Goal: Transaction & Acquisition: Book appointment/travel/reservation

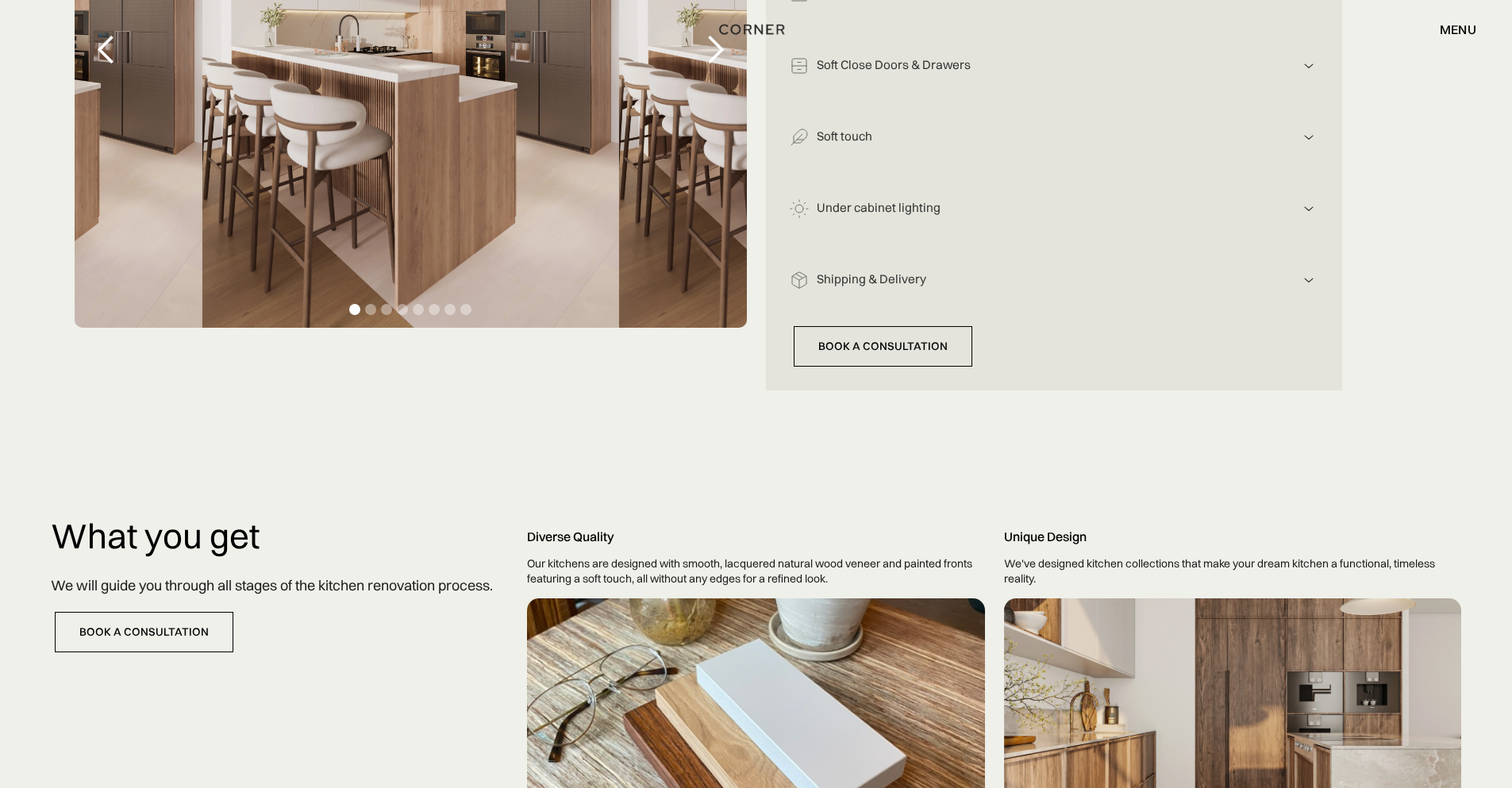
scroll to position [190, 0]
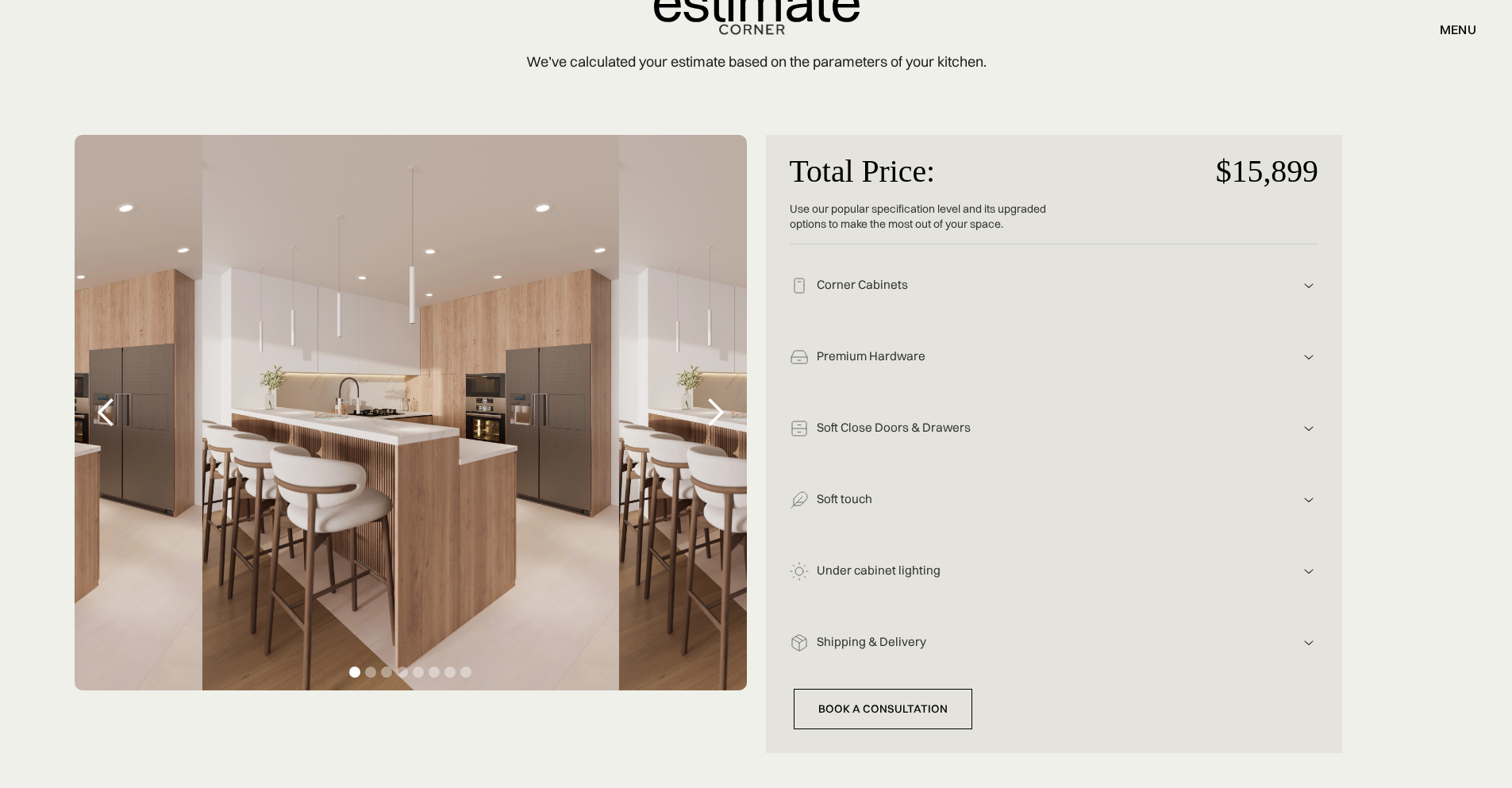
drag, startPoint x: 866, startPoint y: 297, endPoint x: 904, endPoint y: 285, distance: 39.8
click at [869, 298] on div "Corner Cabinets Lower cabinets, Wood Veneer Light Oak Upper Cabinets, White Lam…" at bounding box center [1054, 280] width 529 height 72
click at [1323, 286] on div "Total Price: Use our popular specification level and its upgraded options to ma…" at bounding box center [1054, 443] width 576 height 617
click at [1305, 281] on img at bounding box center [1308, 286] width 19 height 19
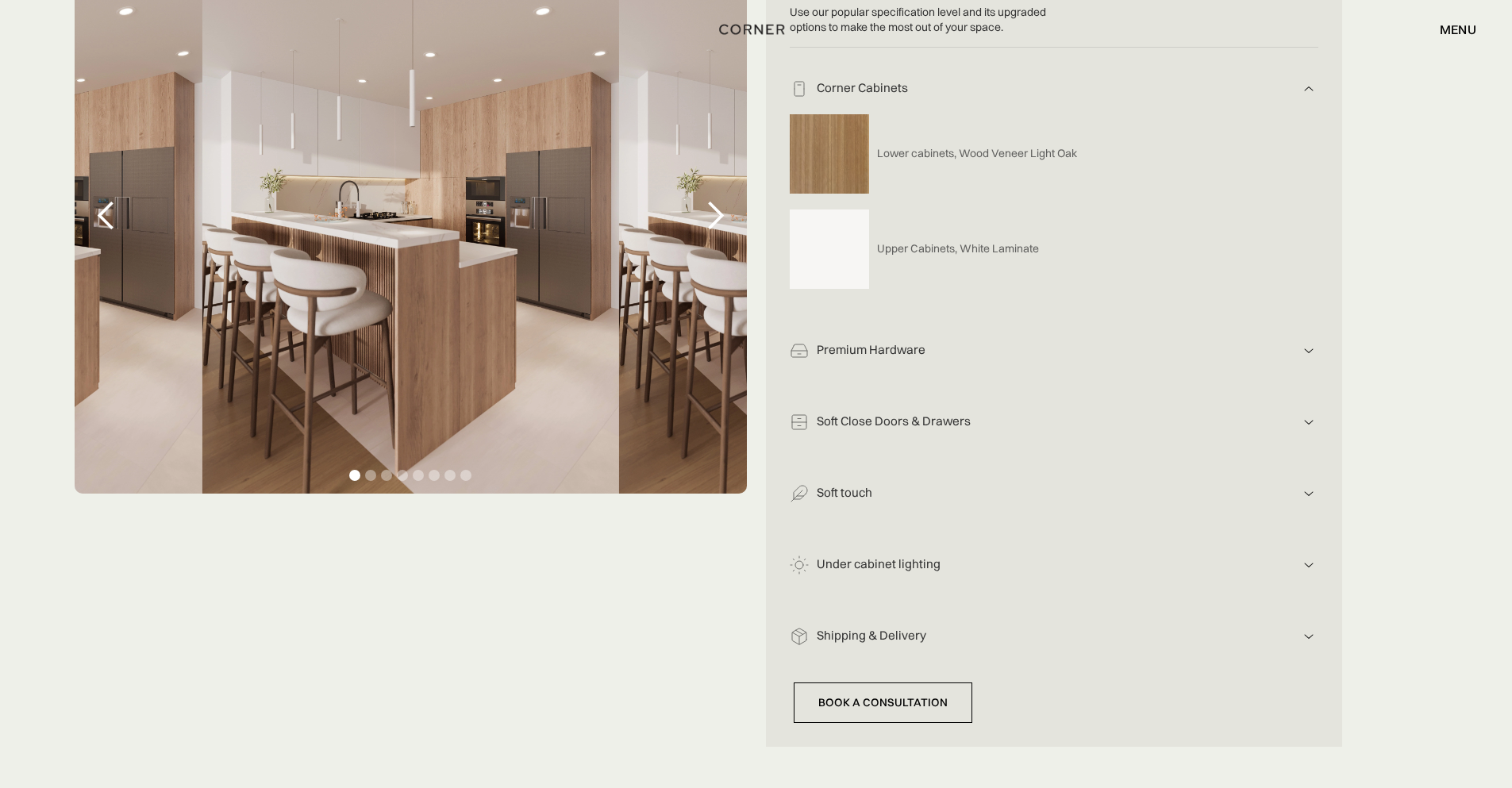
scroll to position [286, 0]
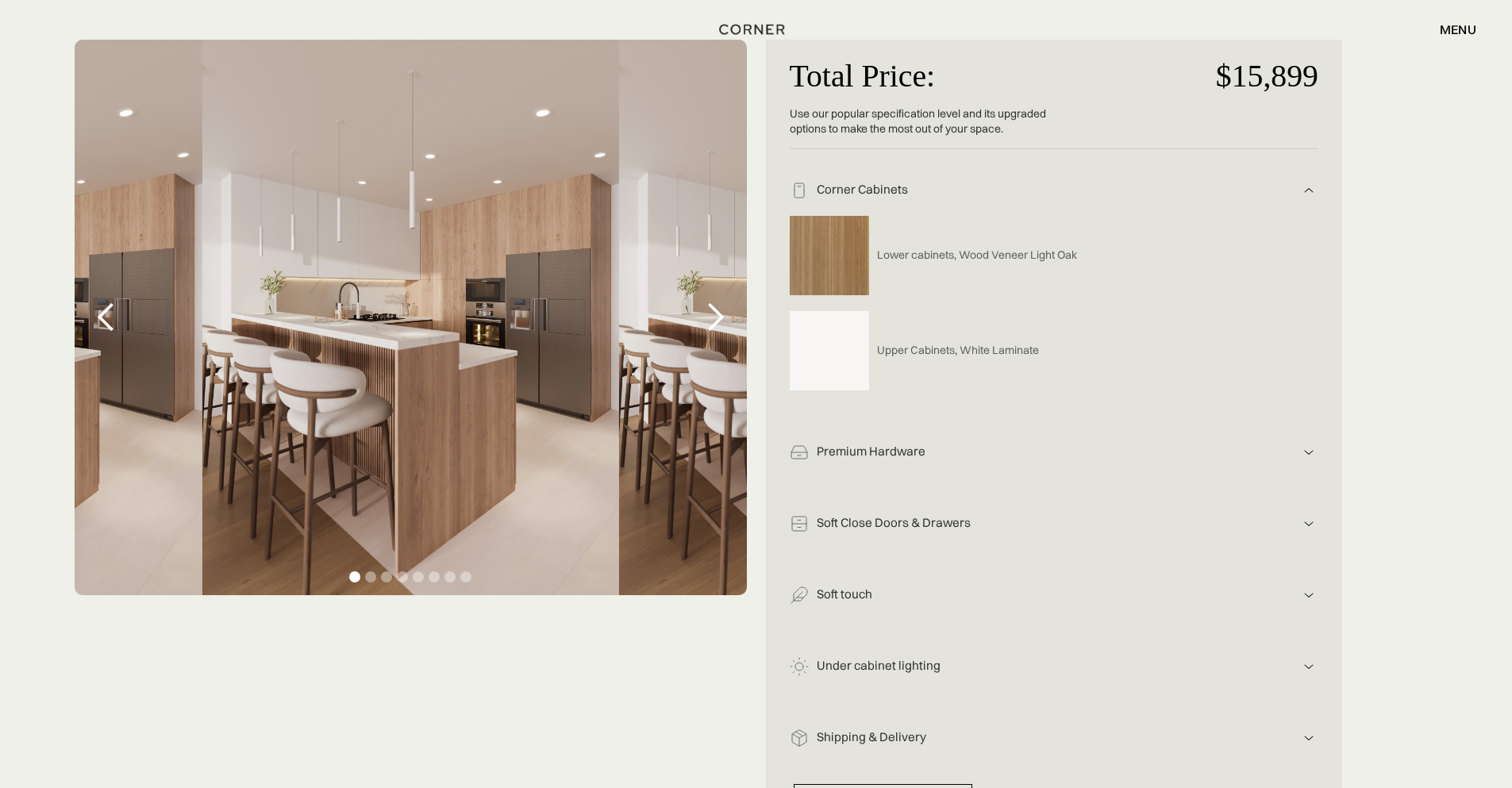
click at [718, 315] on div "next slide" at bounding box center [715, 318] width 32 height 32
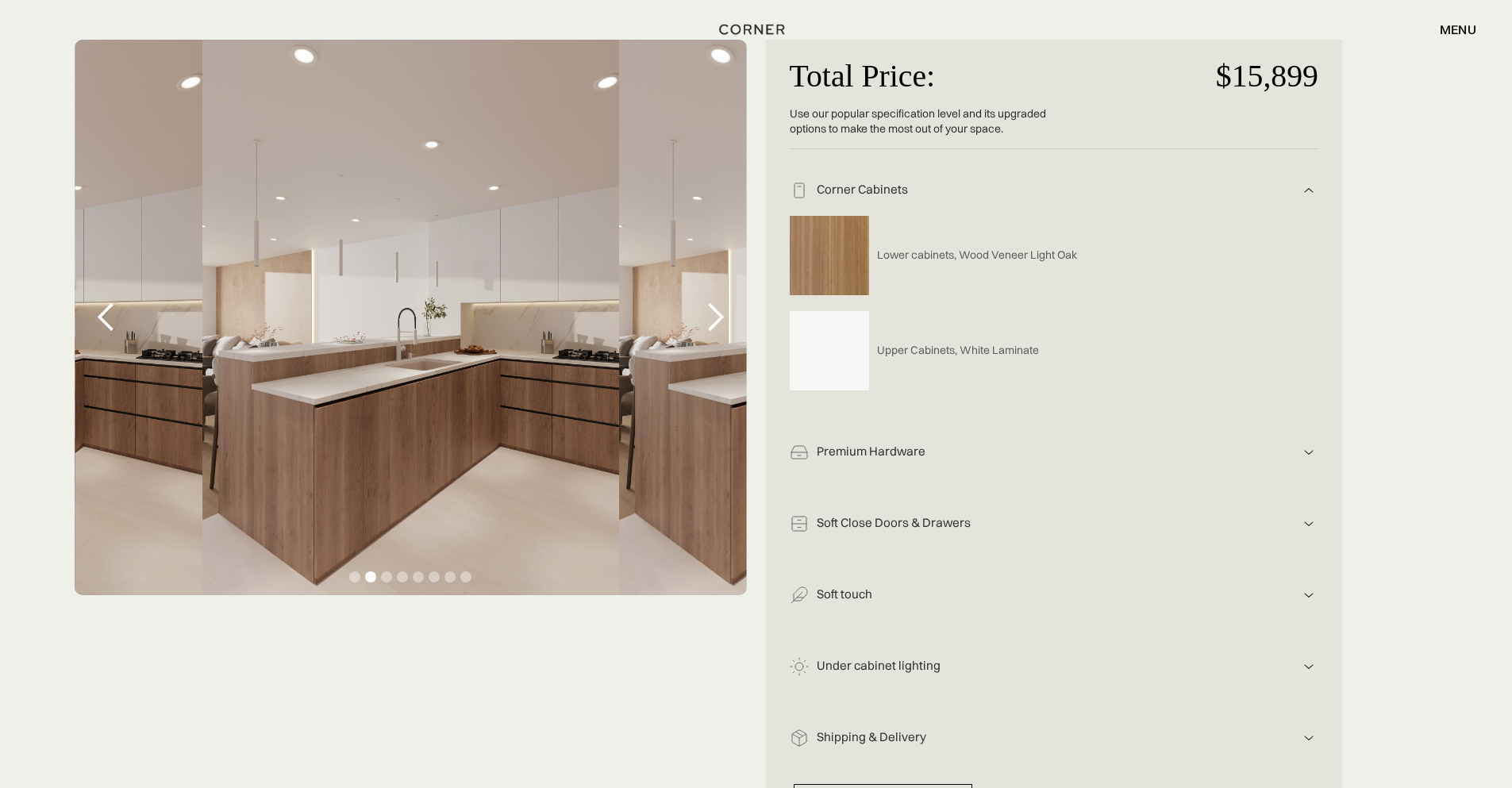
click at [717, 318] on div "next slide" at bounding box center [715, 318] width 32 height 32
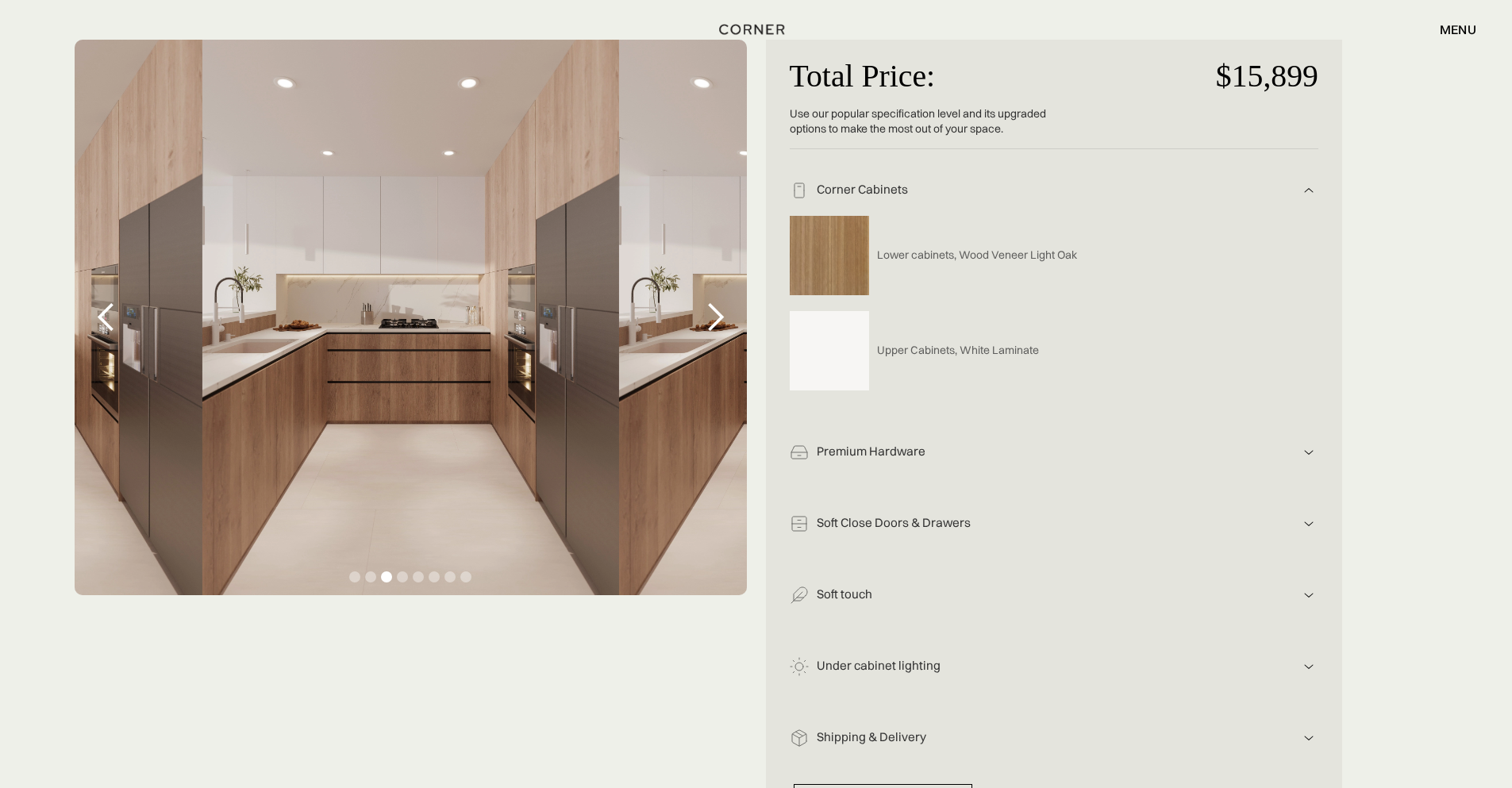
click at [717, 318] on div "next slide" at bounding box center [715, 318] width 32 height 32
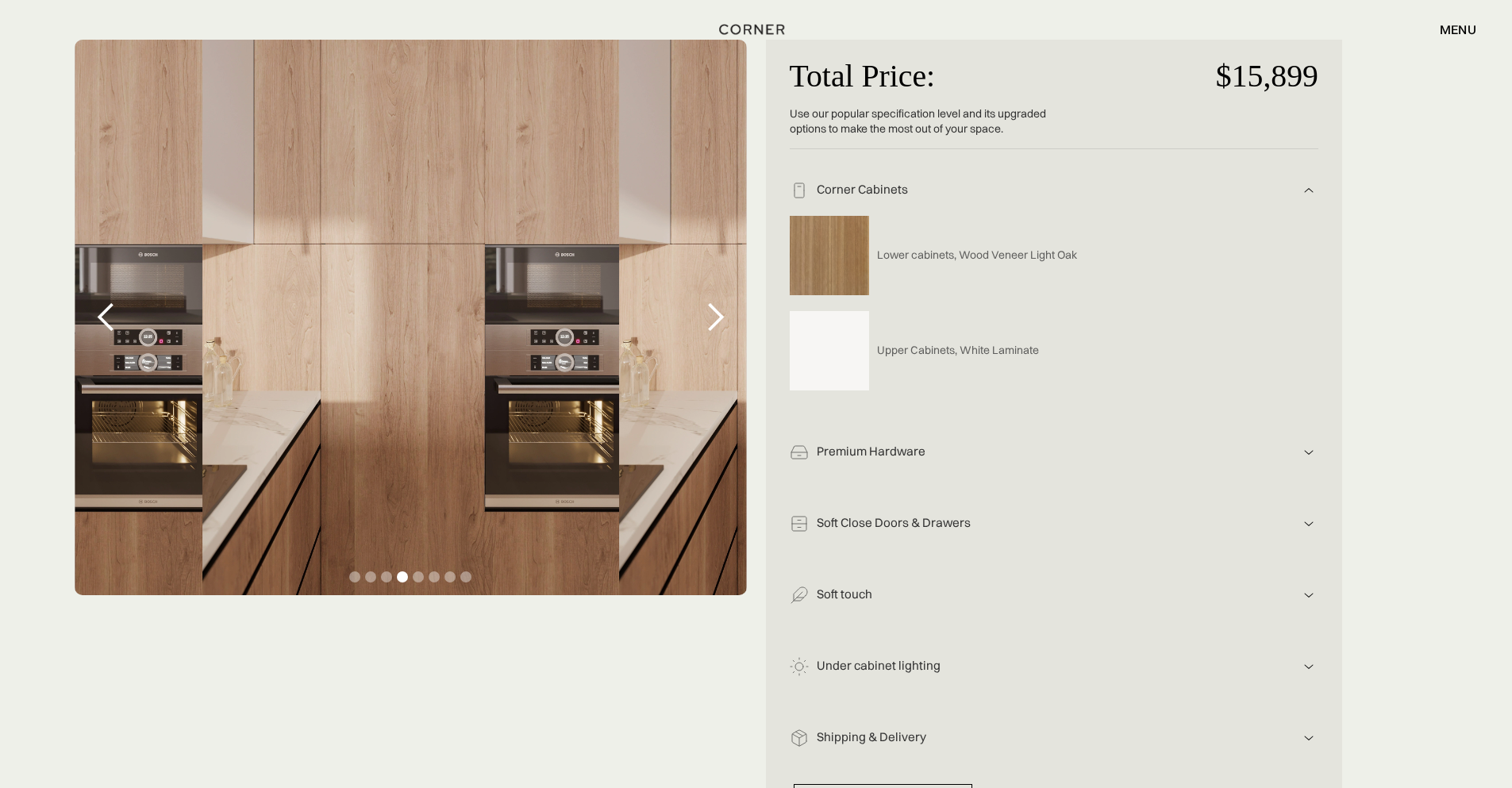
click at [717, 318] on div "next slide" at bounding box center [715, 318] width 32 height 32
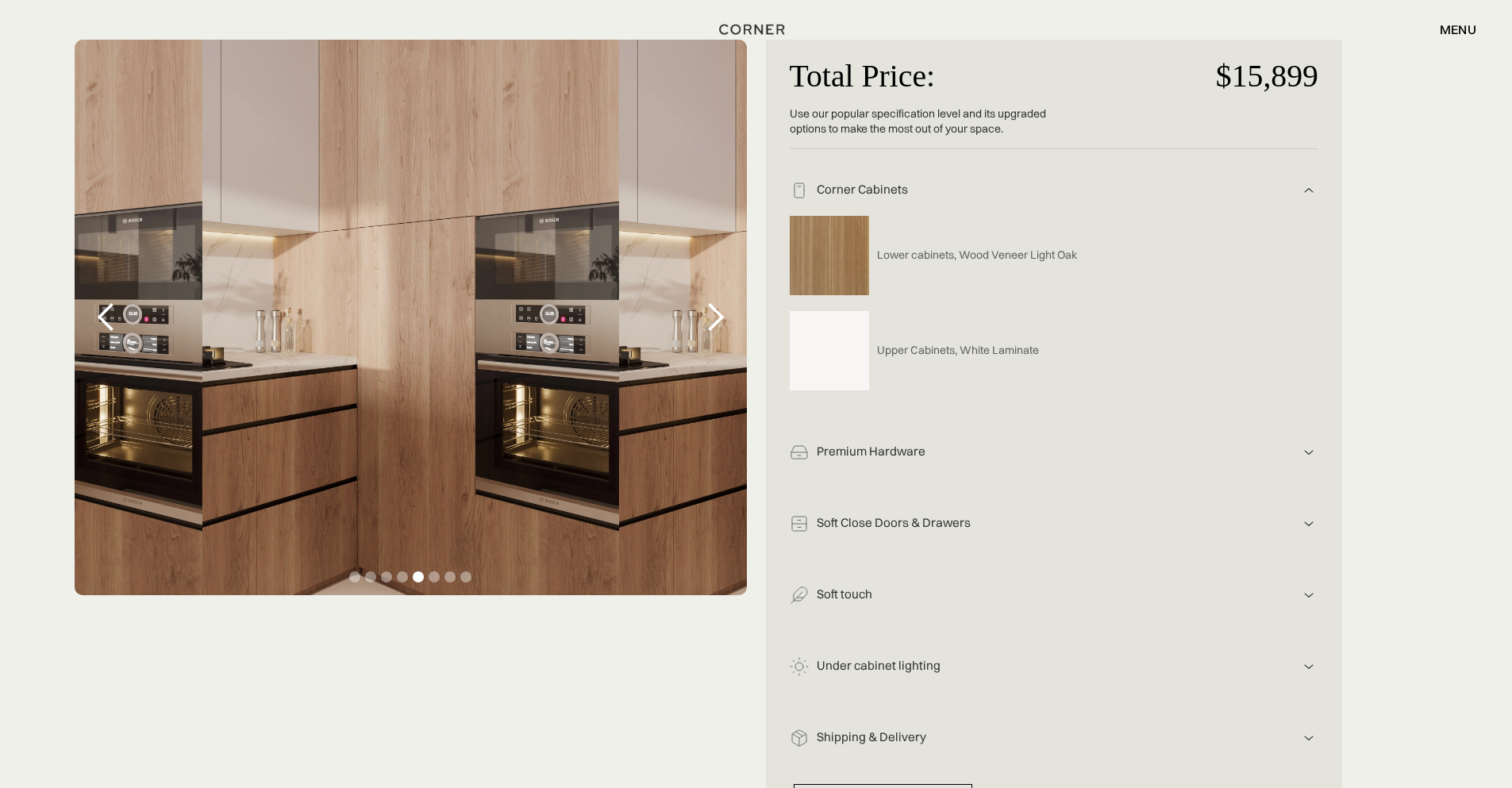
click at [717, 318] on div "next slide" at bounding box center [715, 318] width 32 height 32
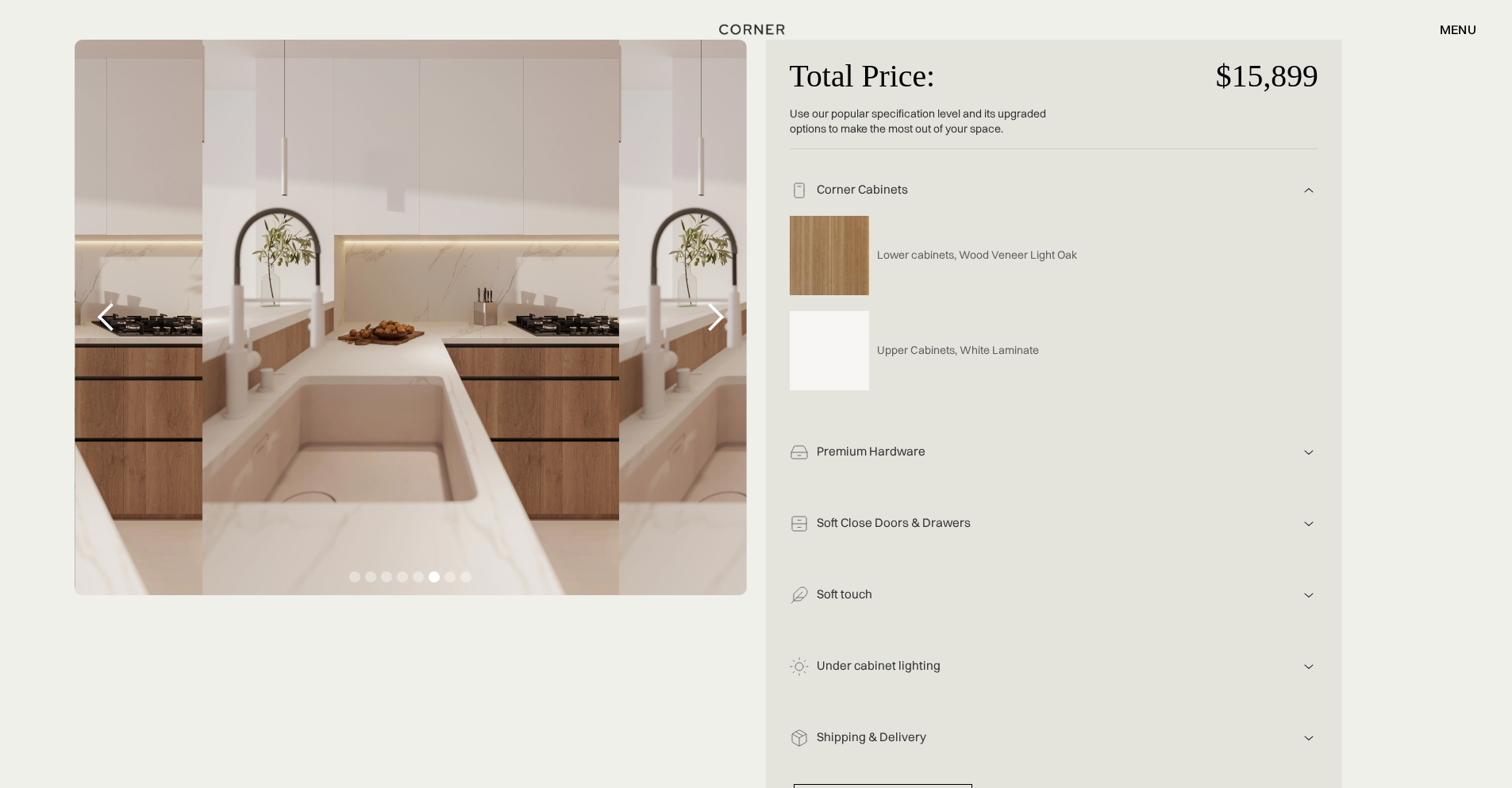
click at [717, 318] on div "next slide" at bounding box center [715, 318] width 32 height 32
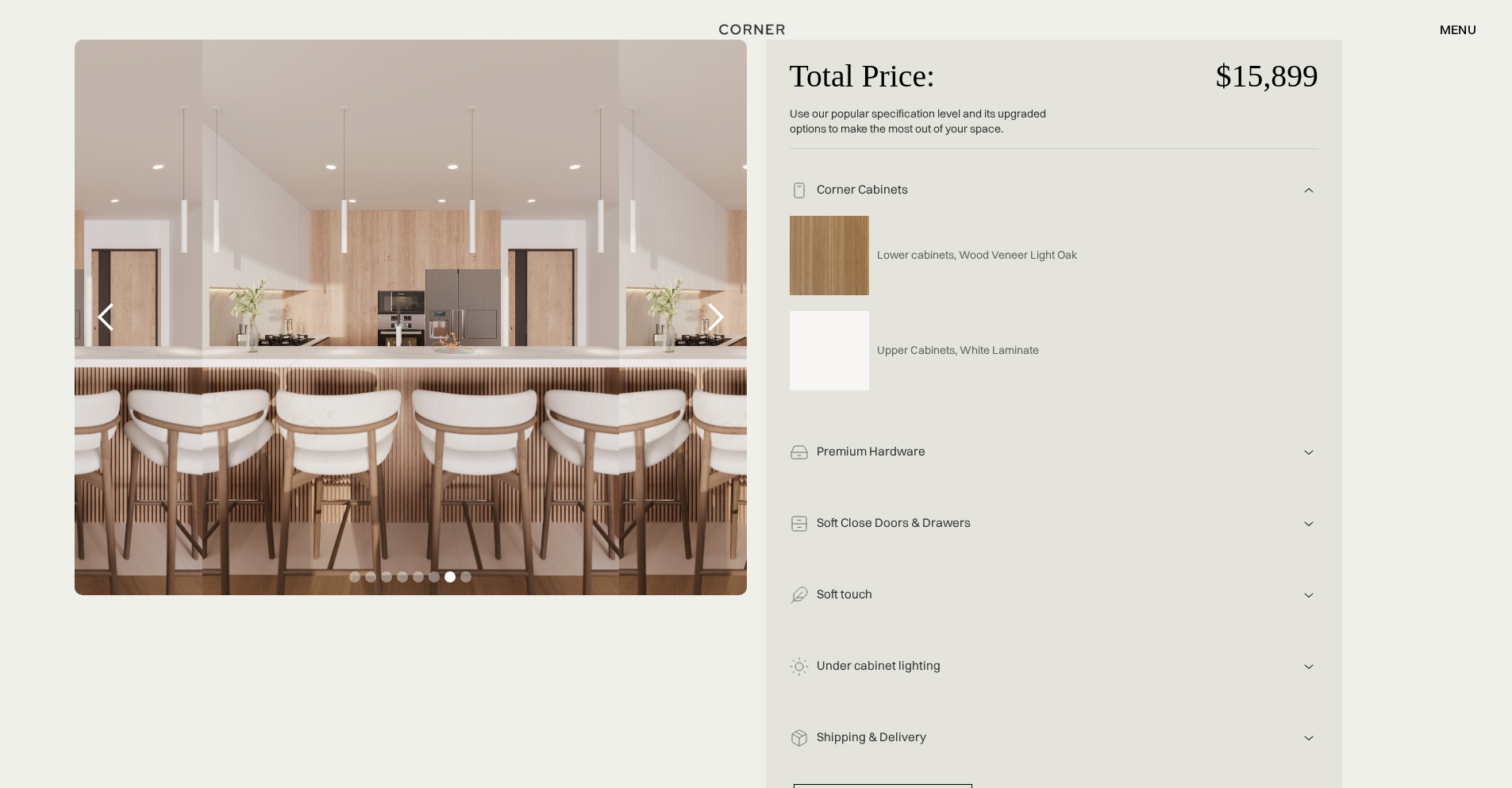
click at [717, 318] on div "next slide" at bounding box center [715, 318] width 32 height 32
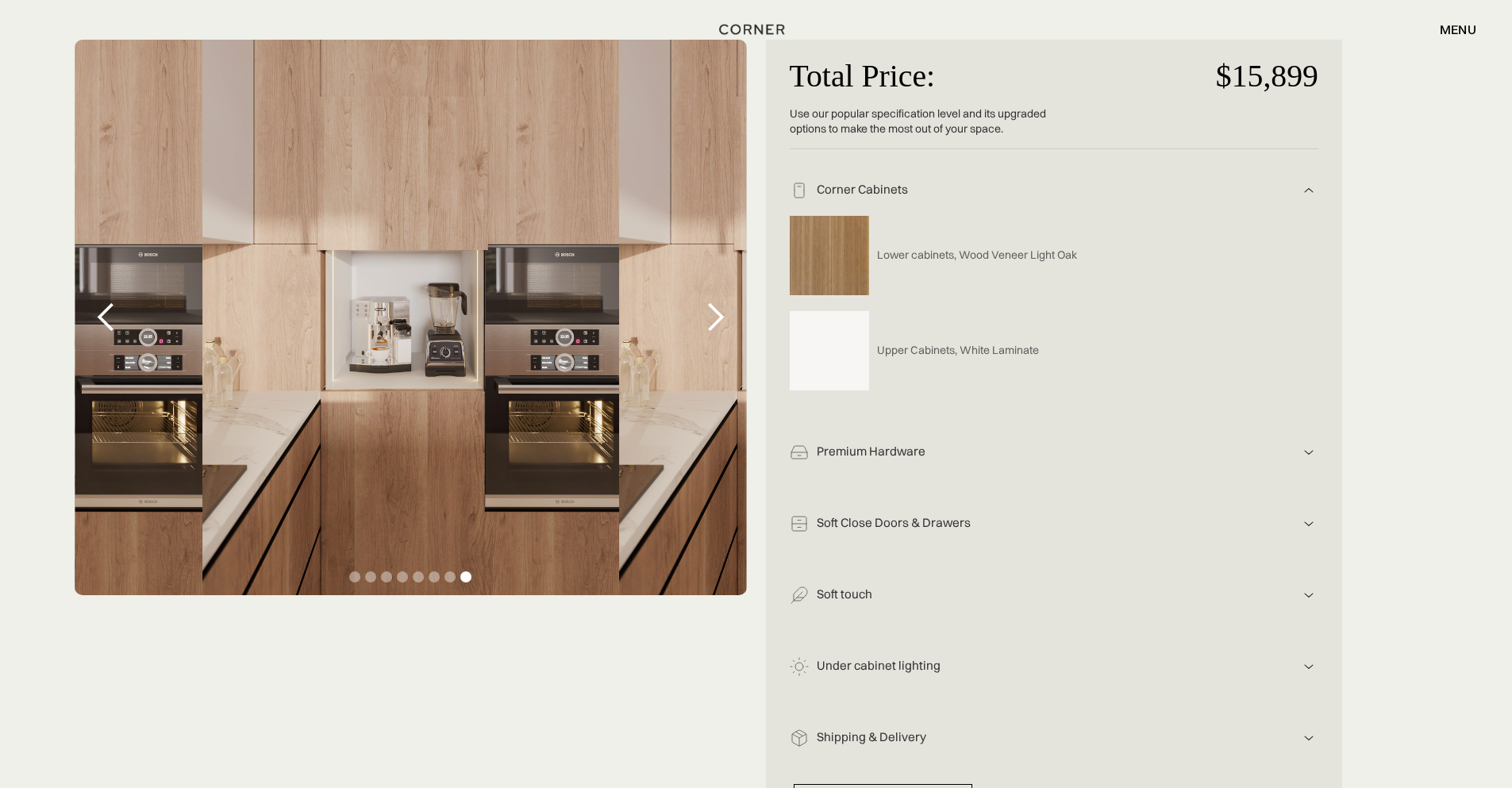
click at [717, 318] on div "next slide" at bounding box center [715, 318] width 32 height 32
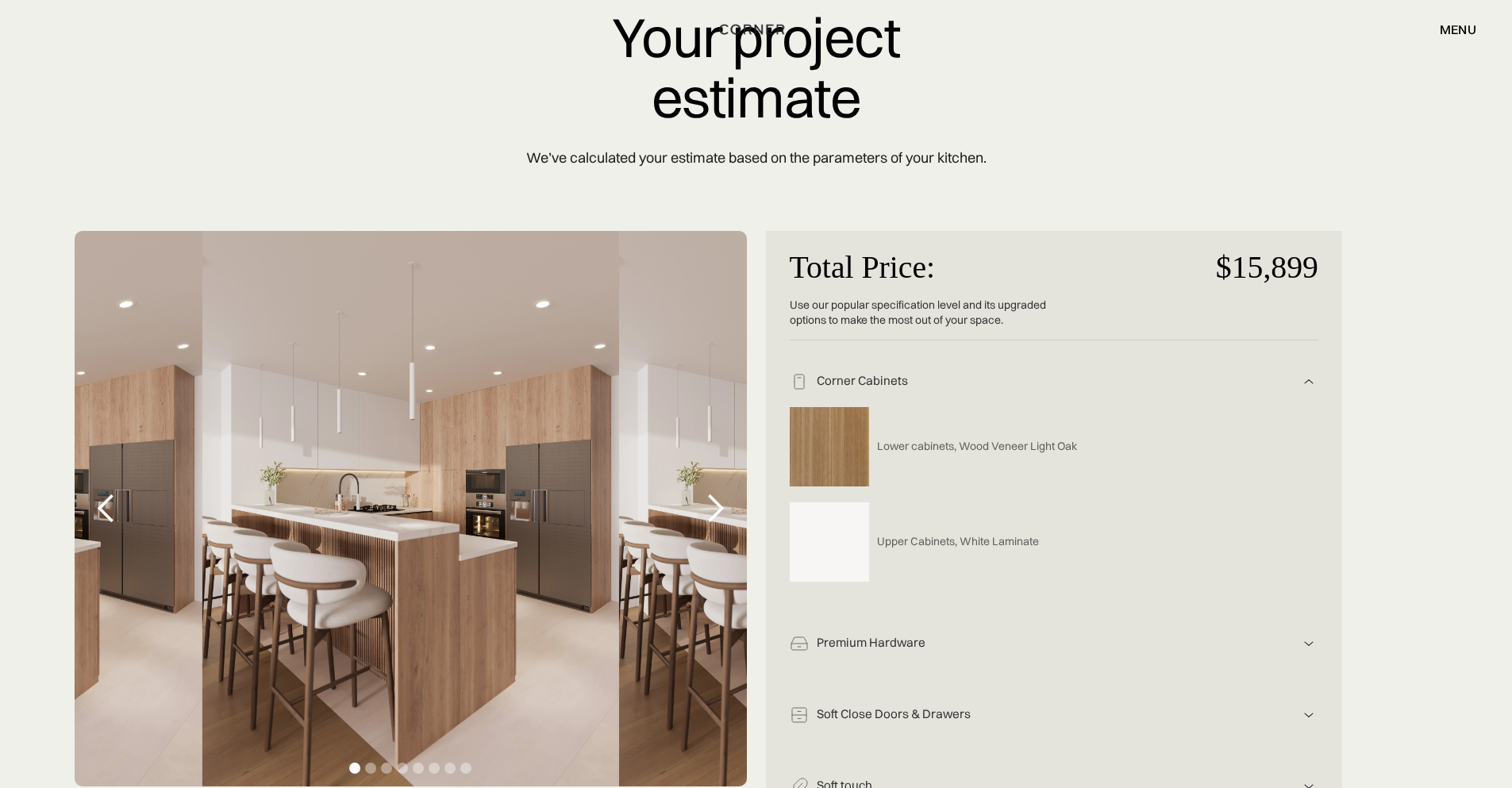
scroll to position [96, 0]
click at [1311, 385] on img at bounding box center [1308, 380] width 19 height 19
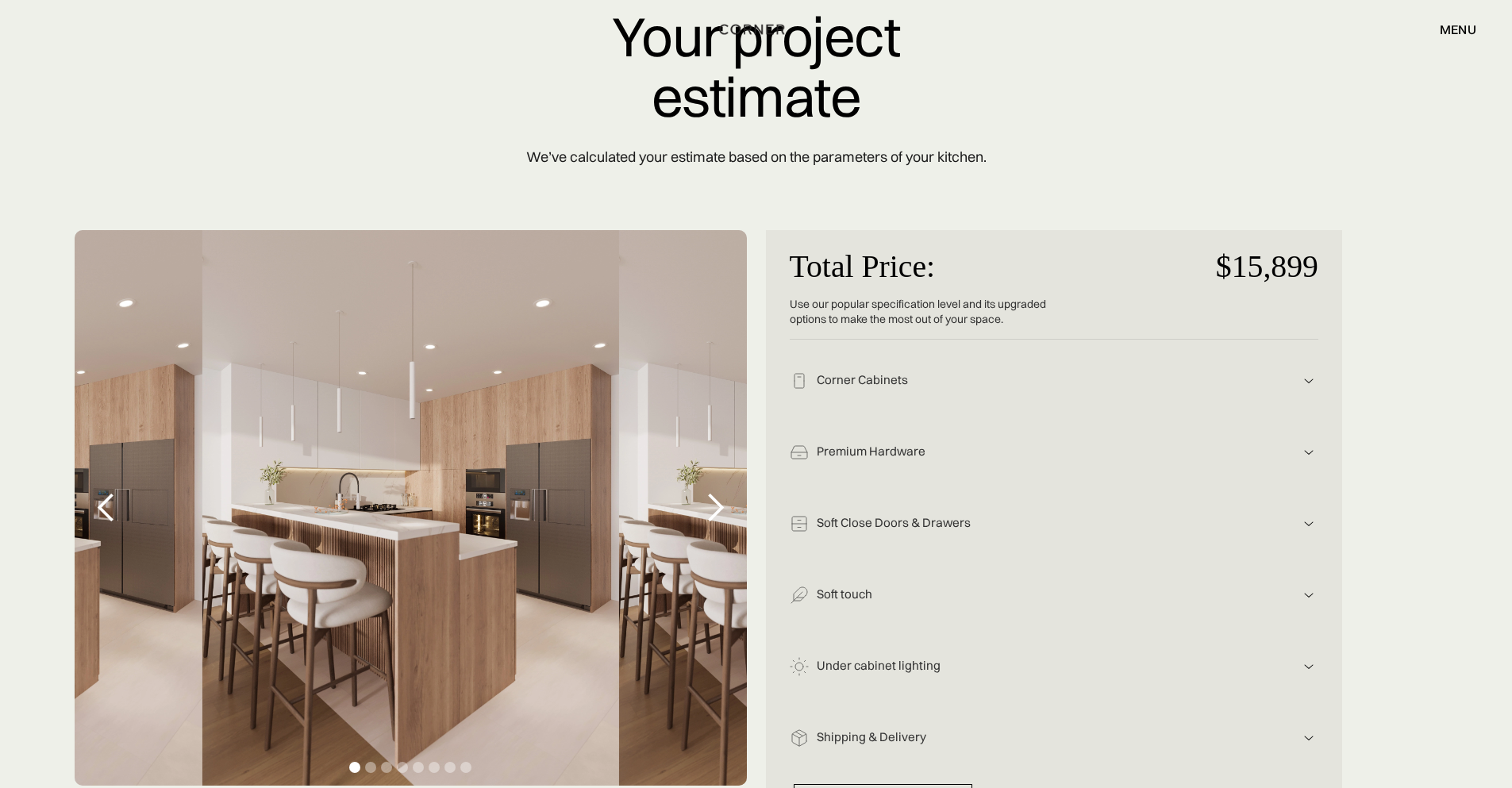
click at [1313, 462] on div "Premium Hardware Blum hardware combines German-engineered precision, premium du…" at bounding box center [1054, 447] width 529 height 72
click at [1307, 450] on img at bounding box center [1308, 452] width 19 height 19
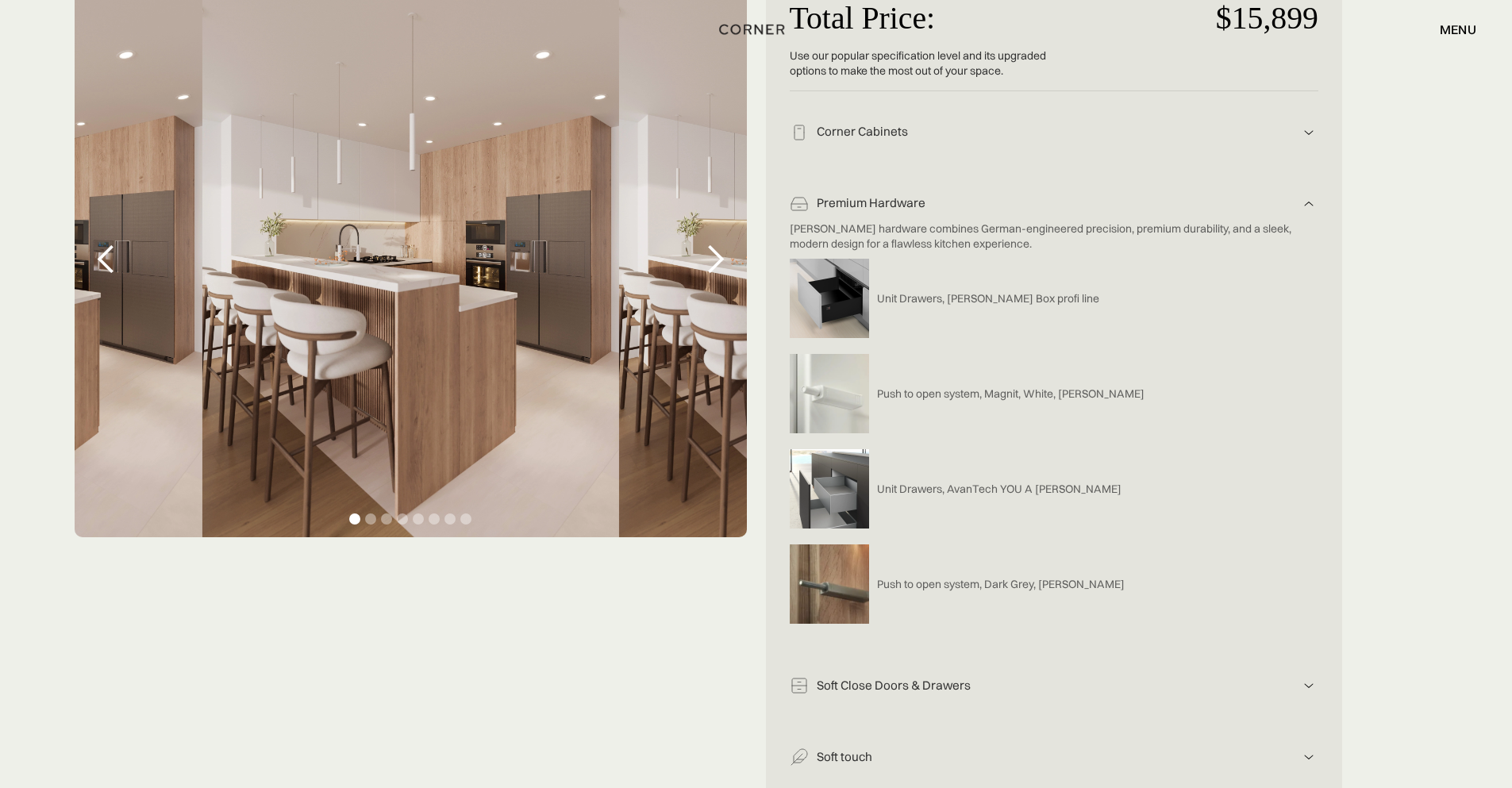
scroll to position [476, 0]
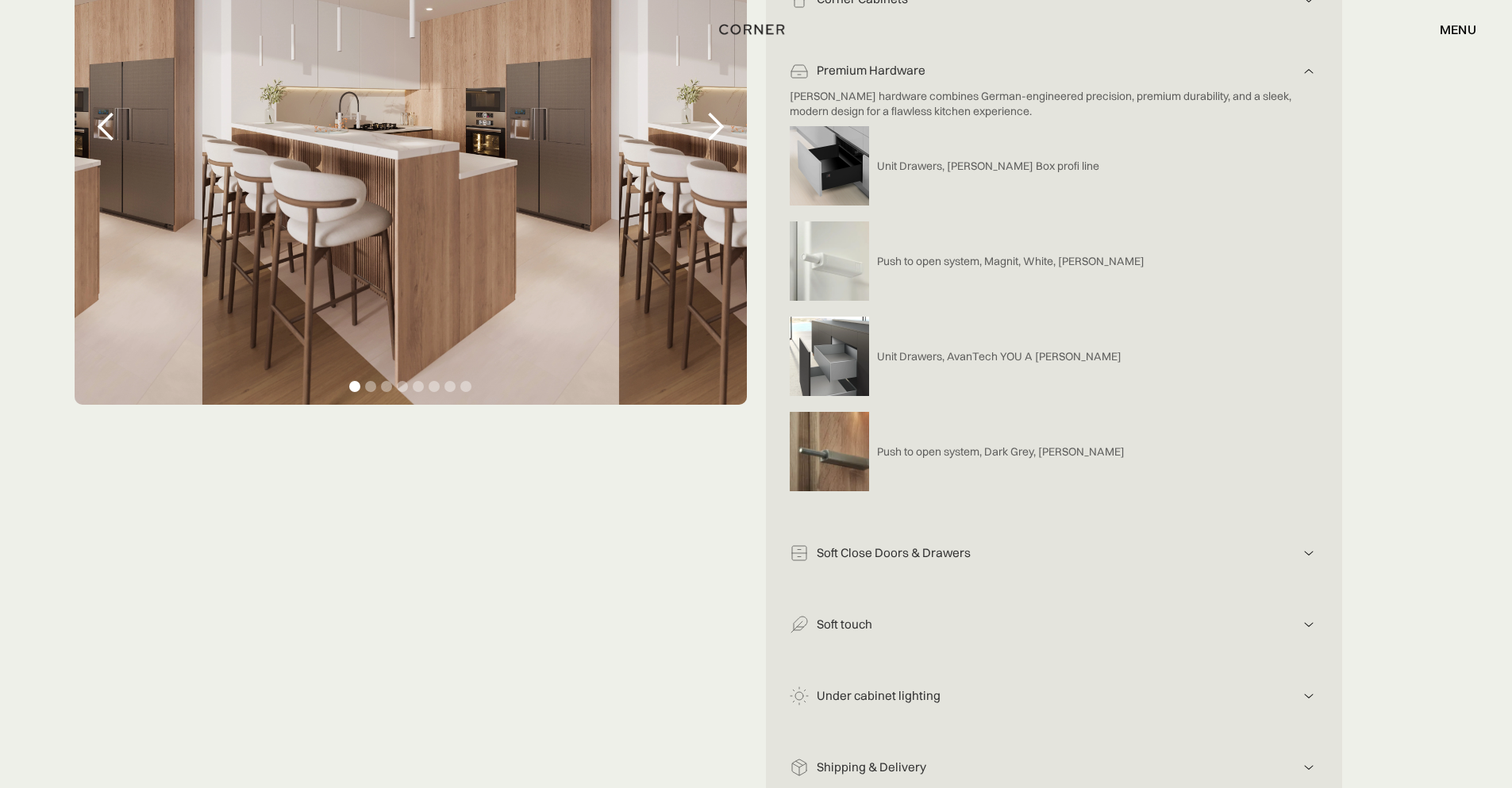
click at [1303, 560] on img at bounding box center [1308, 553] width 19 height 19
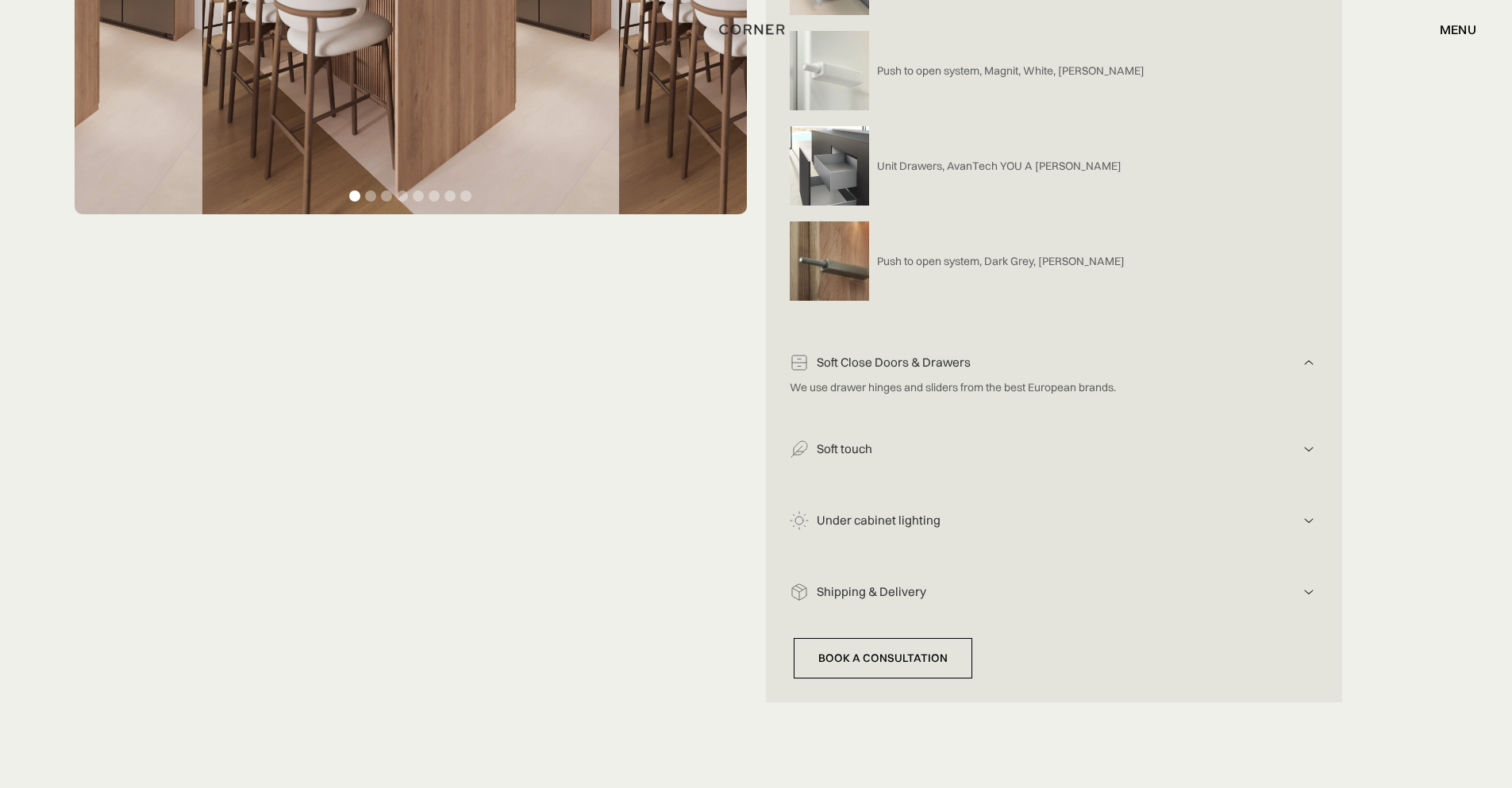
click at [1309, 447] on img at bounding box center [1308, 449] width 19 height 19
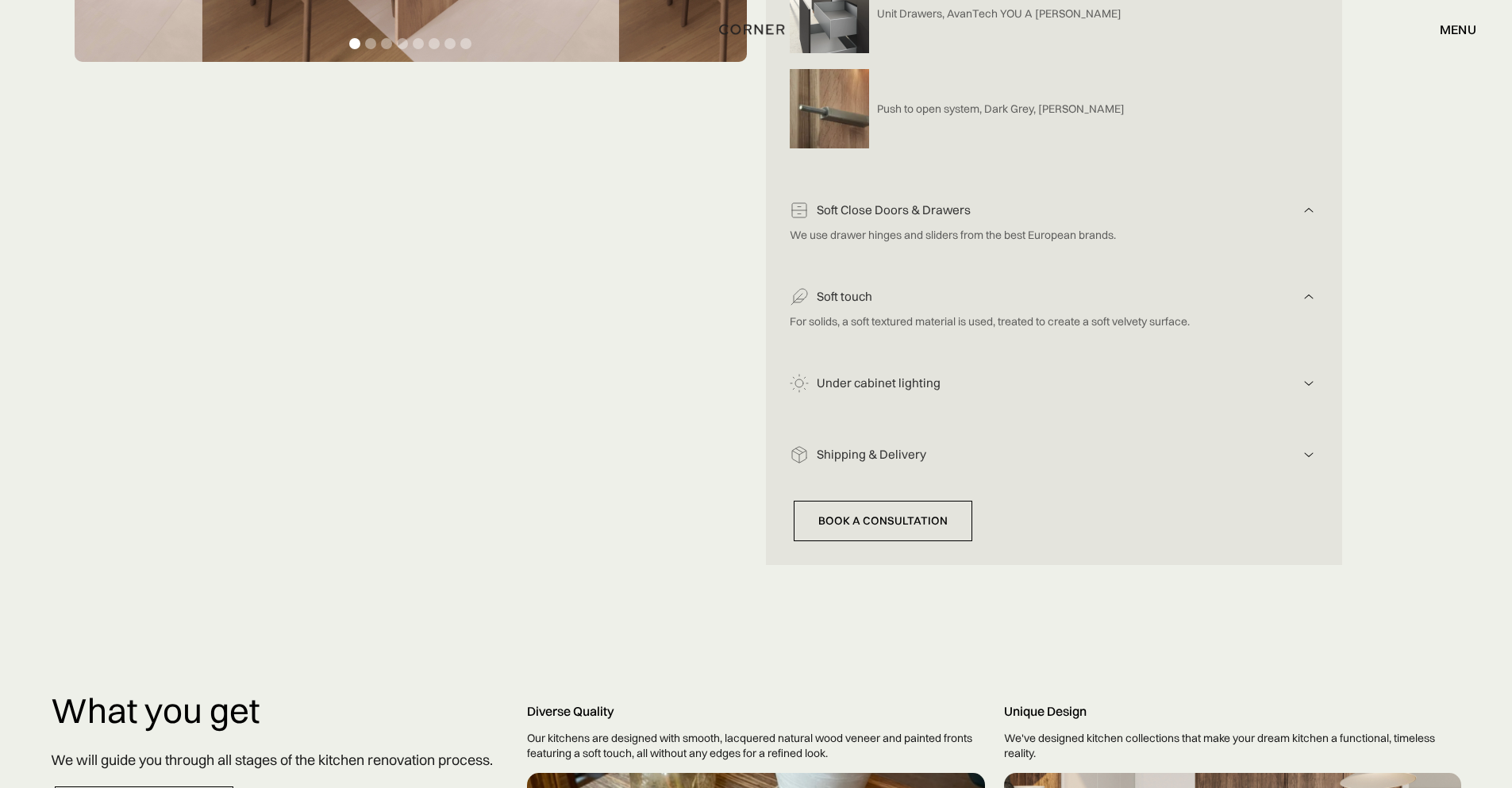
scroll to position [856, 0]
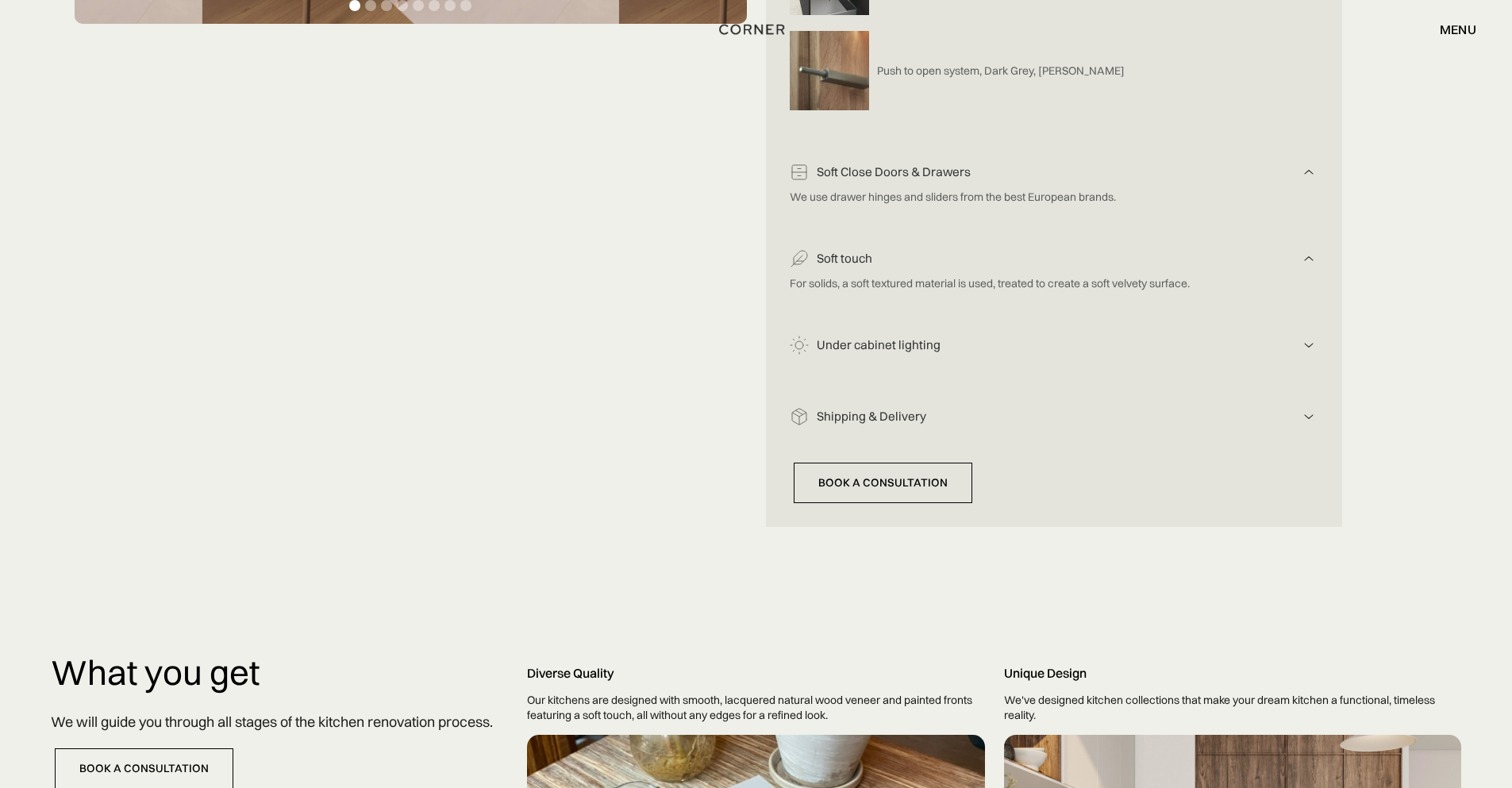
click at [1300, 350] on img at bounding box center [1308, 345] width 19 height 19
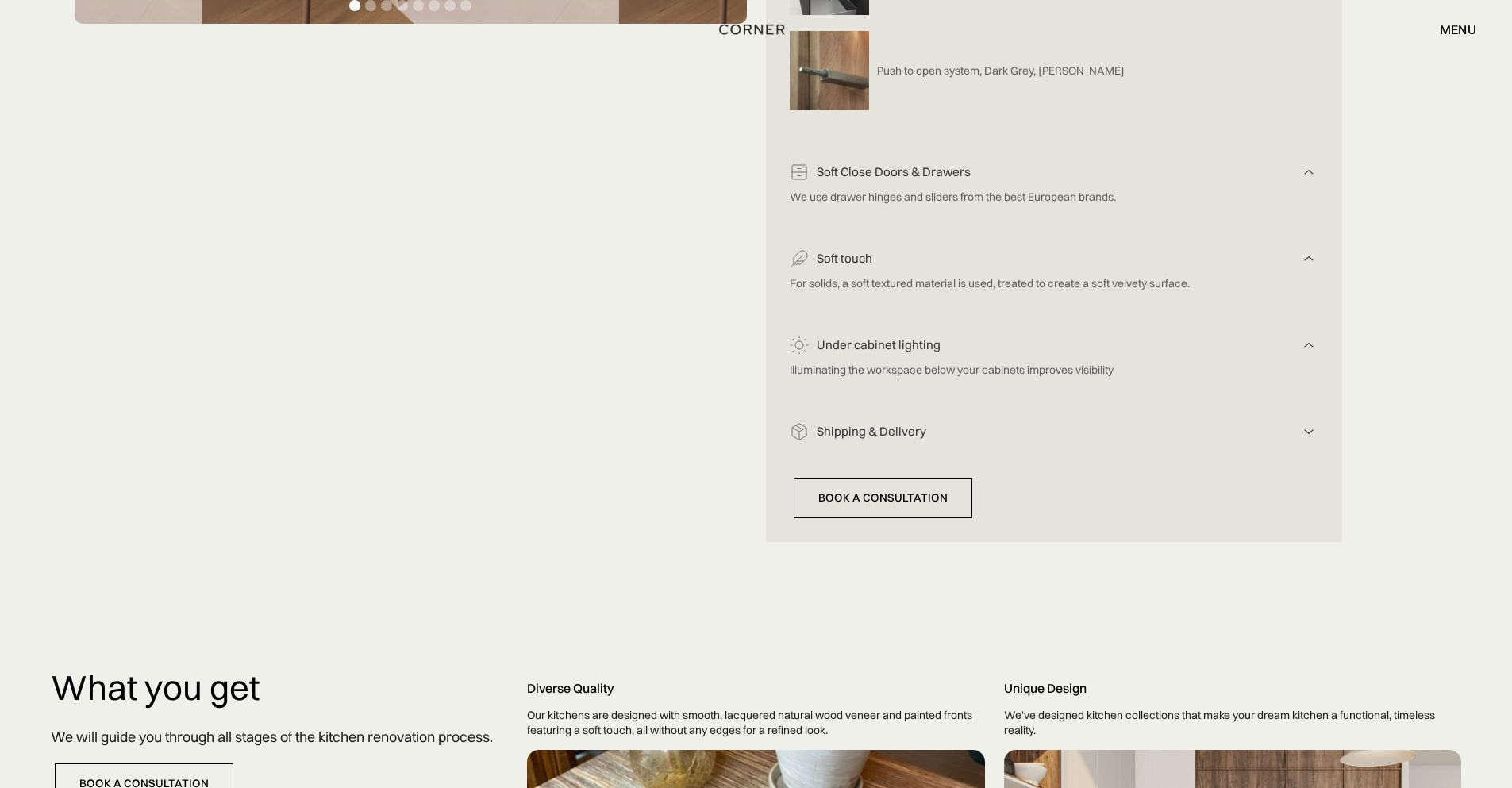
click at [1313, 425] on img at bounding box center [1308, 431] width 19 height 19
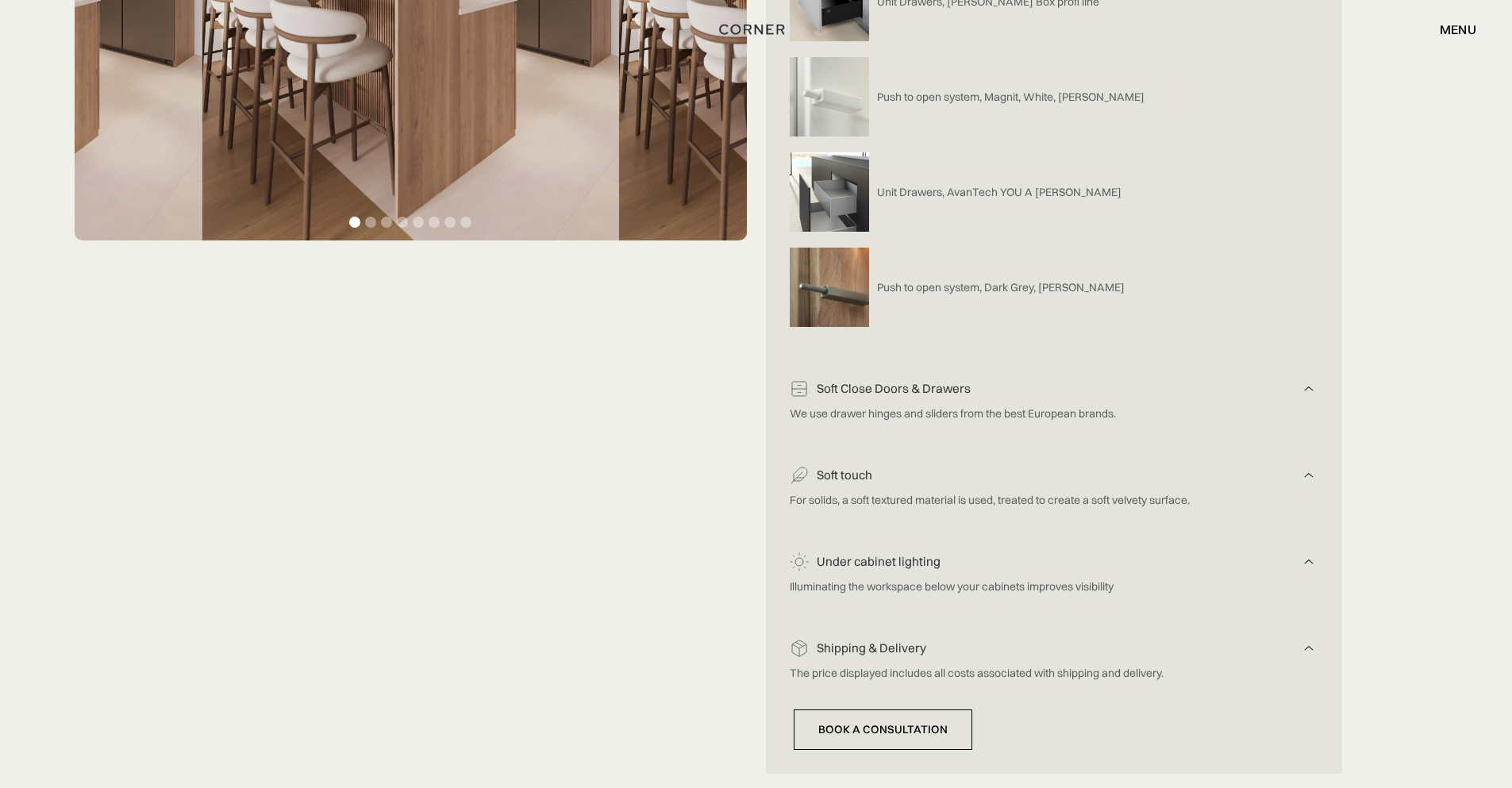
scroll to position [286, 0]
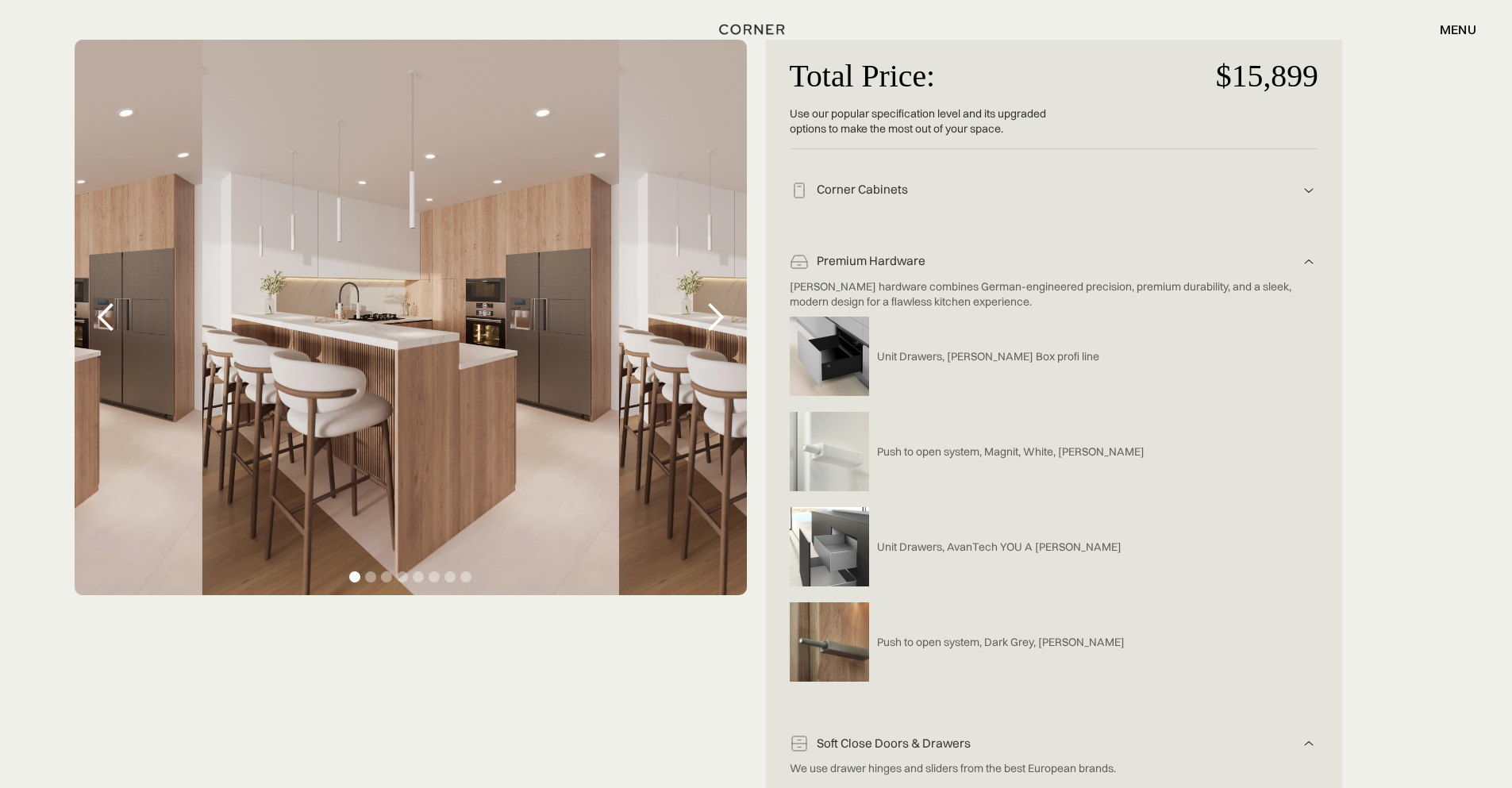
click at [909, 127] on div "Use our popular specification level and its upgraded options to make the most o…" at bounding box center [922, 127] width 264 height 42
click at [716, 313] on div "next slide" at bounding box center [715, 318] width 32 height 32
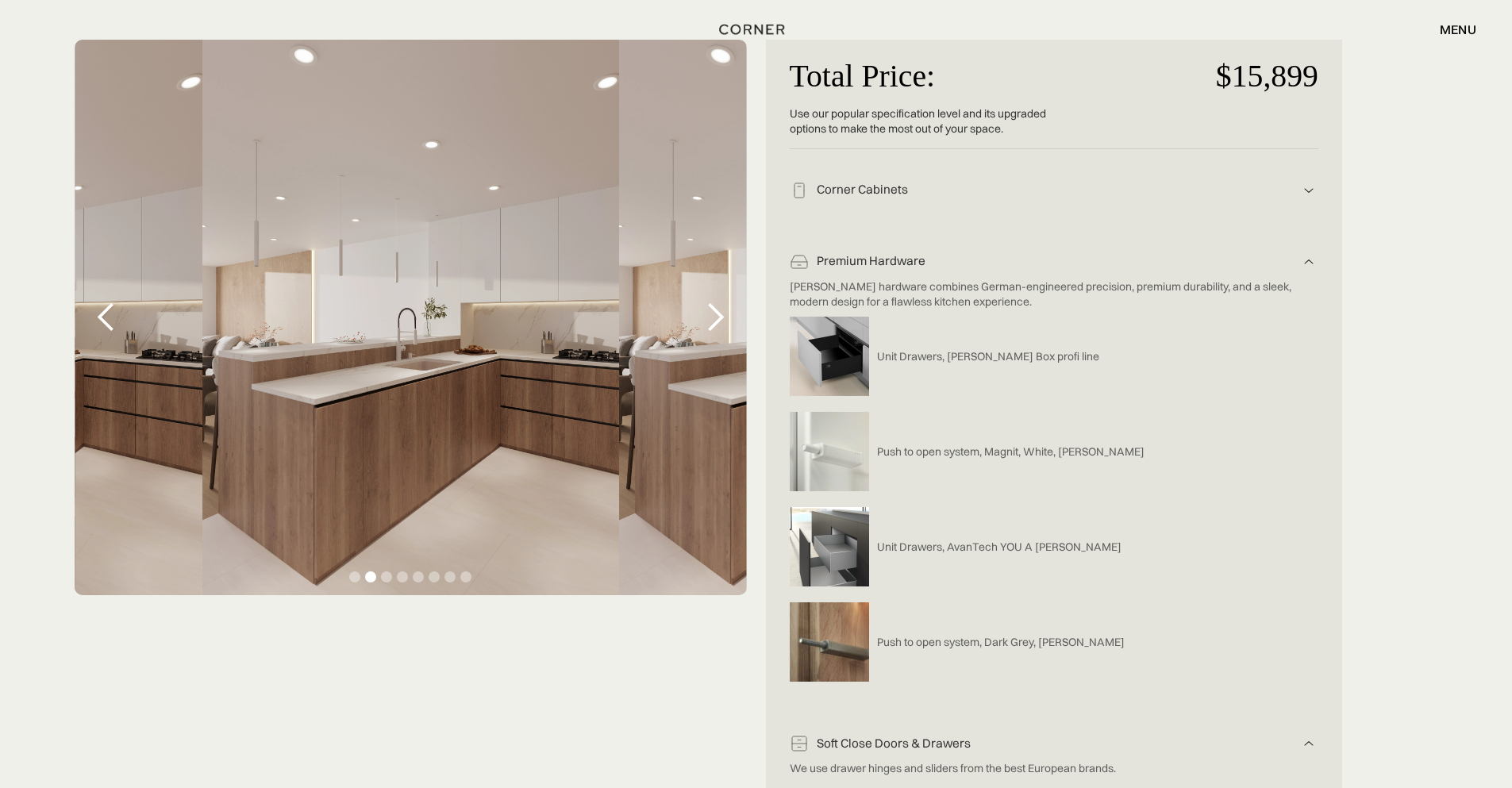
click at [714, 322] on div "next slide" at bounding box center [715, 318] width 32 height 32
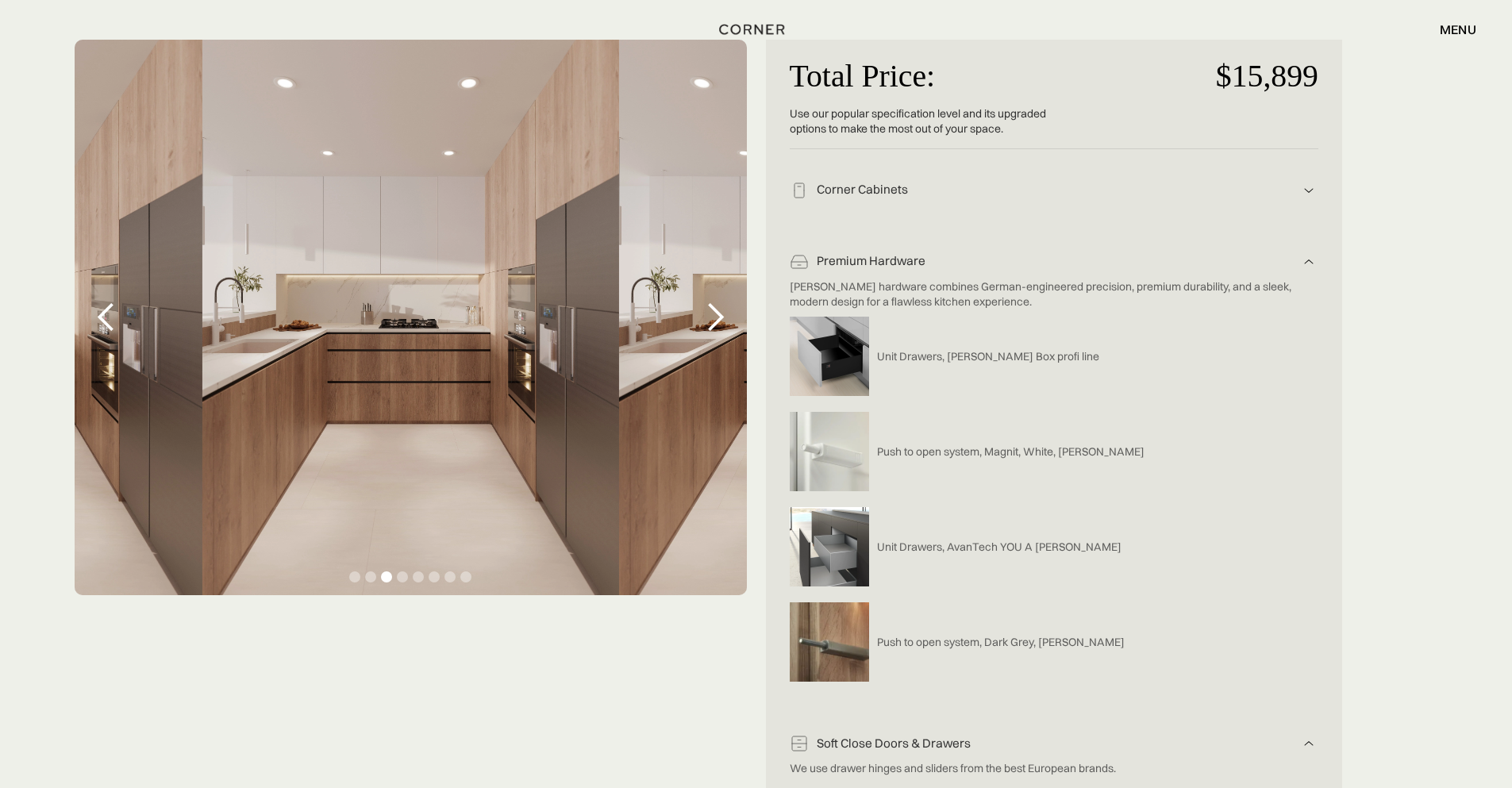
click at [714, 322] on div "next slide" at bounding box center [715, 318] width 32 height 32
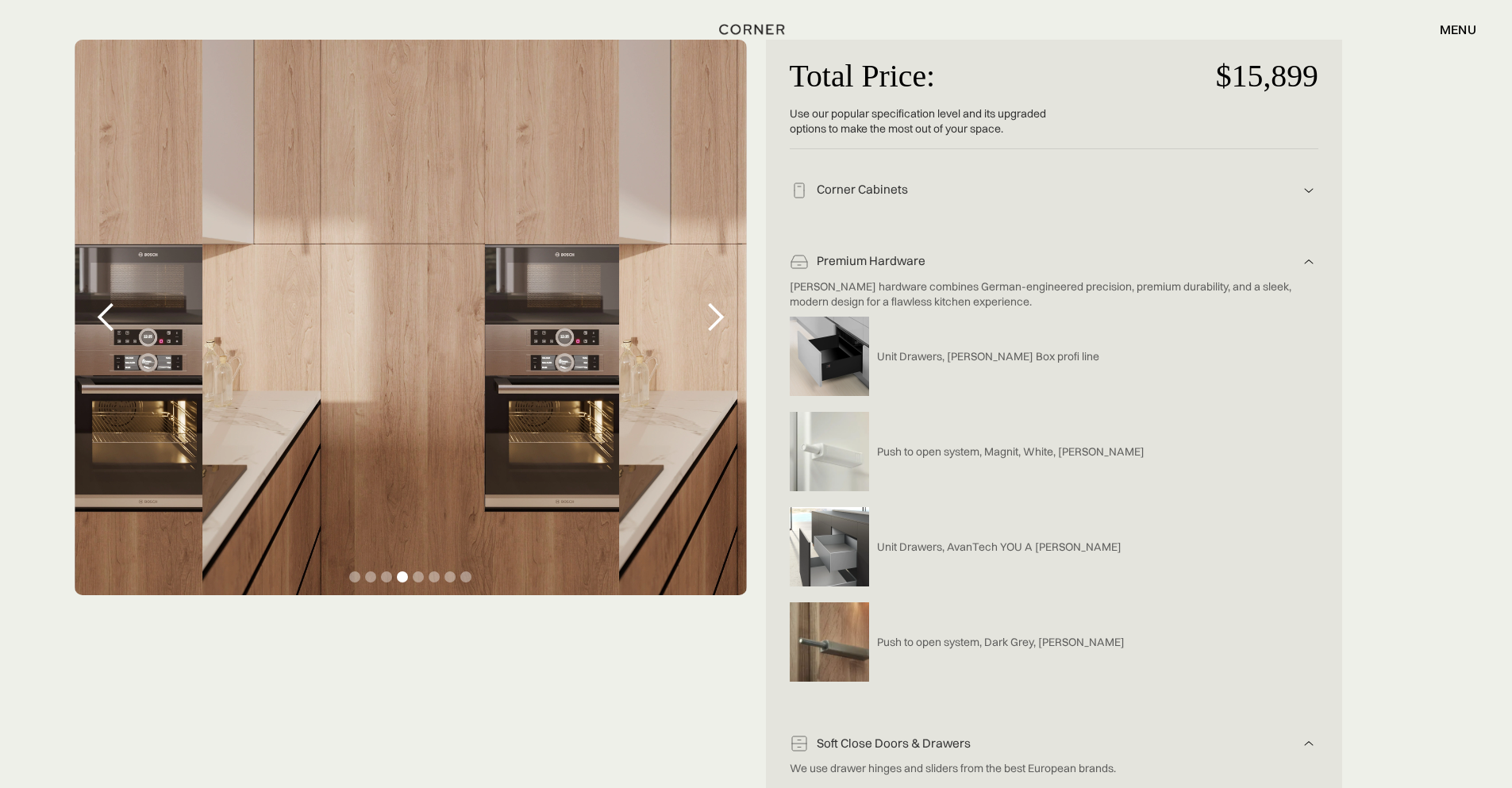
click at [714, 322] on div "next slide" at bounding box center [715, 318] width 32 height 32
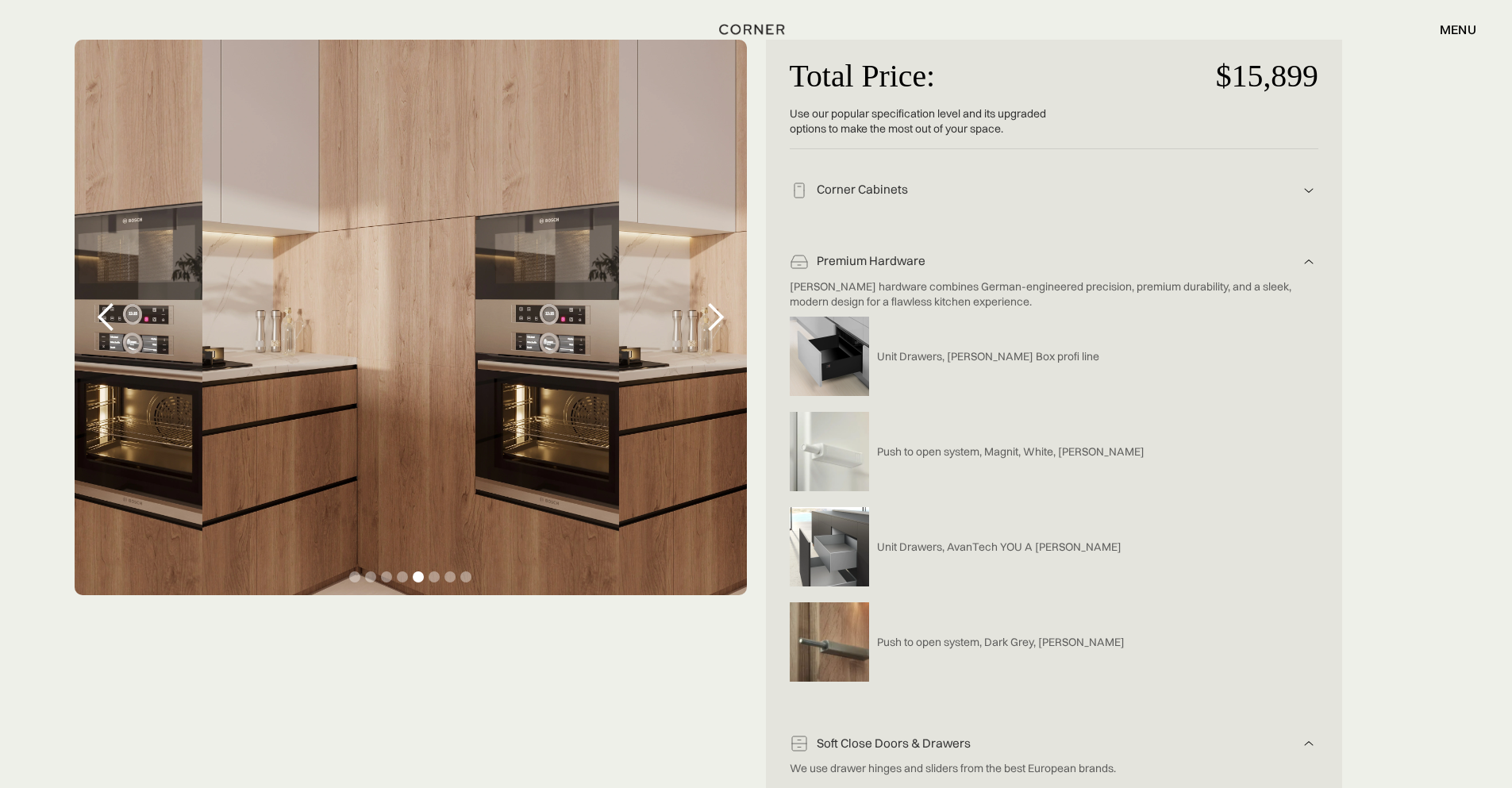
click at [714, 322] on div "next slide" at bounding box center [715, 318] width 32 height 32
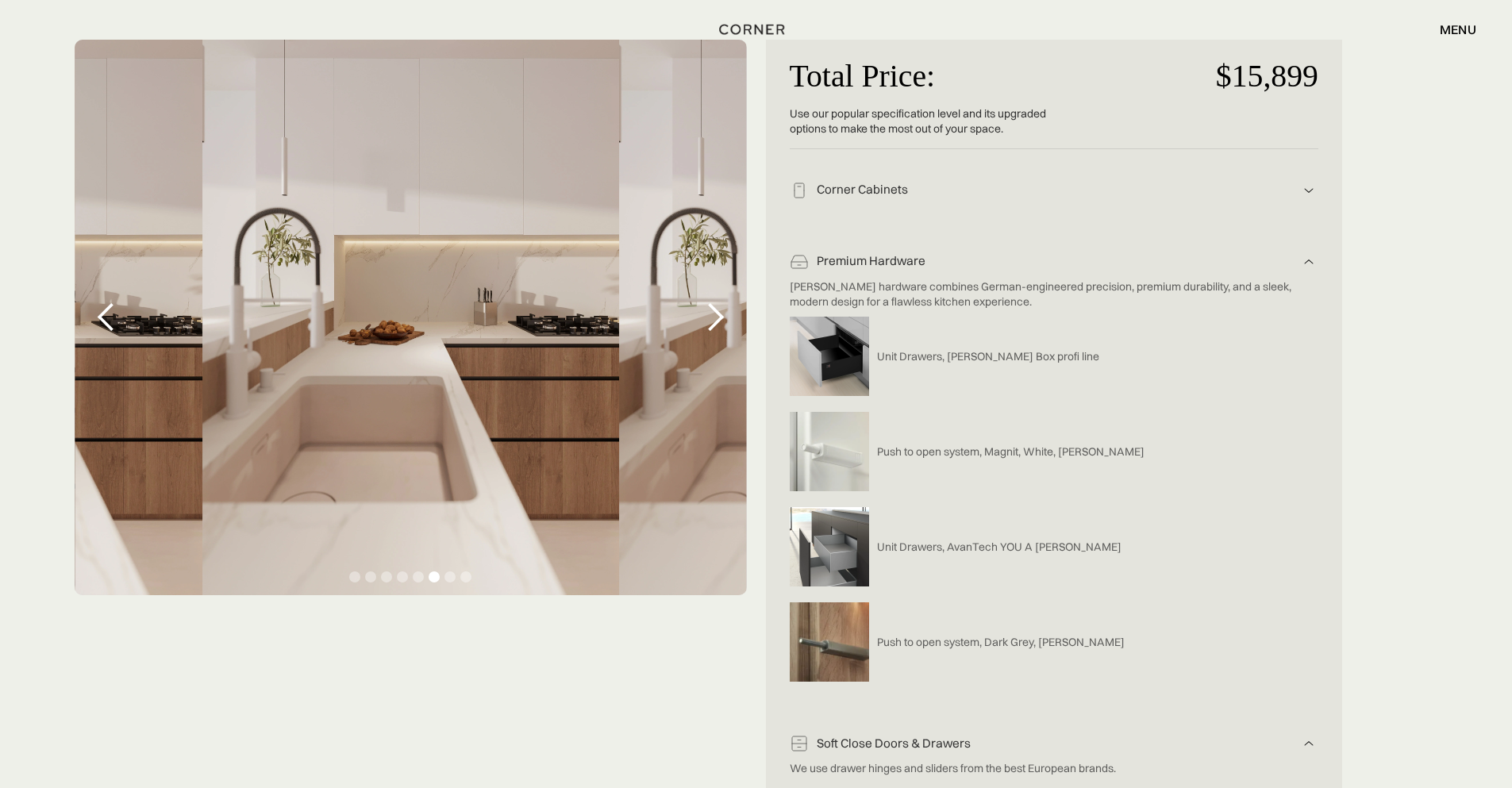
click at [713, 323] on div "next slide" at bounding box center [715, 318] width 32 height 32
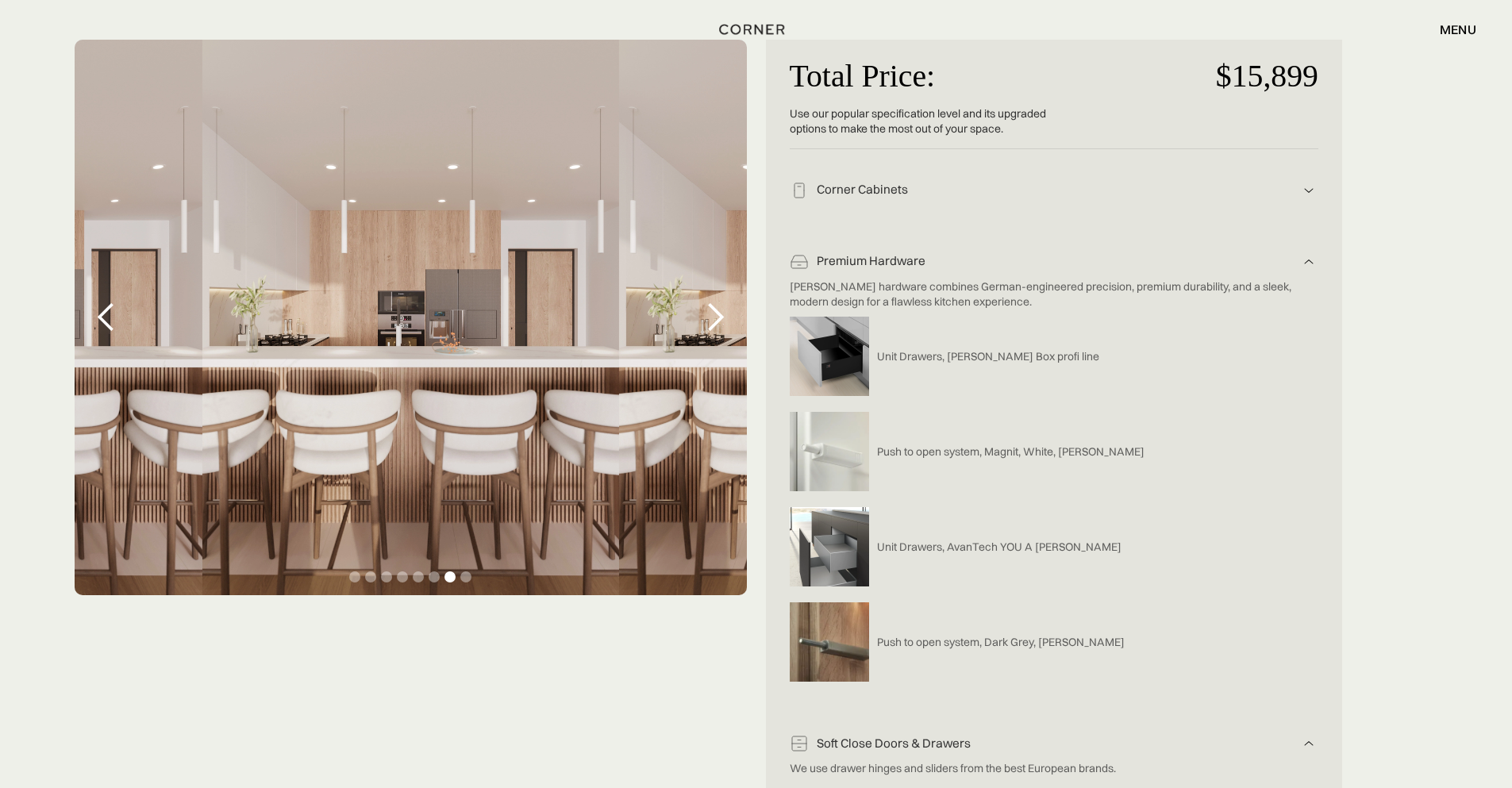
click at [713, 323] on div "next slide" at bounding box center [715, 318] width 32 height 32
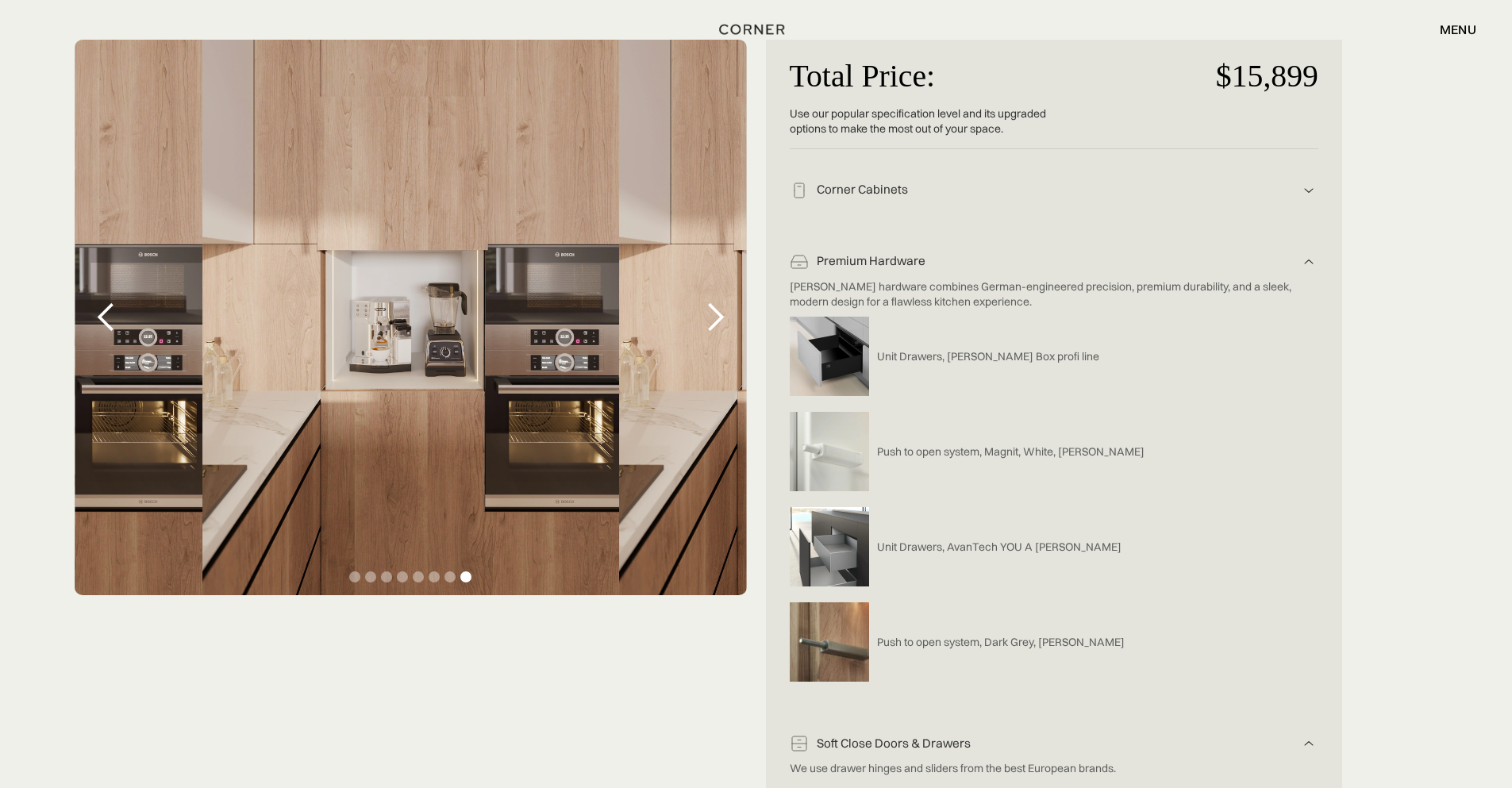
click at [713, 323] on div "next slide" at bounding box center [715, 318] width 32 height 32
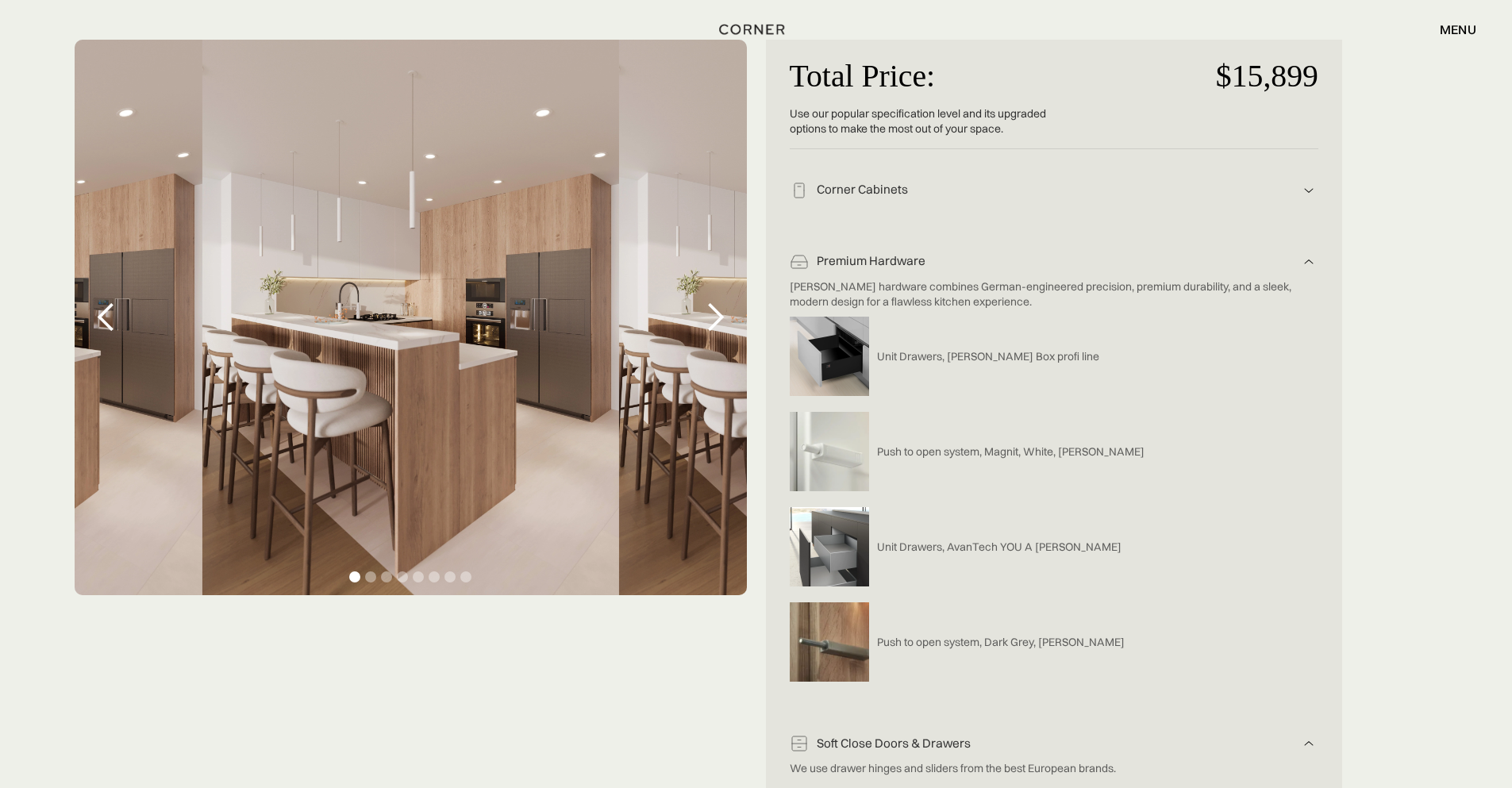
click at [713, 324] on div "next slide" at bounding box center [715, 318] width 32 height 32
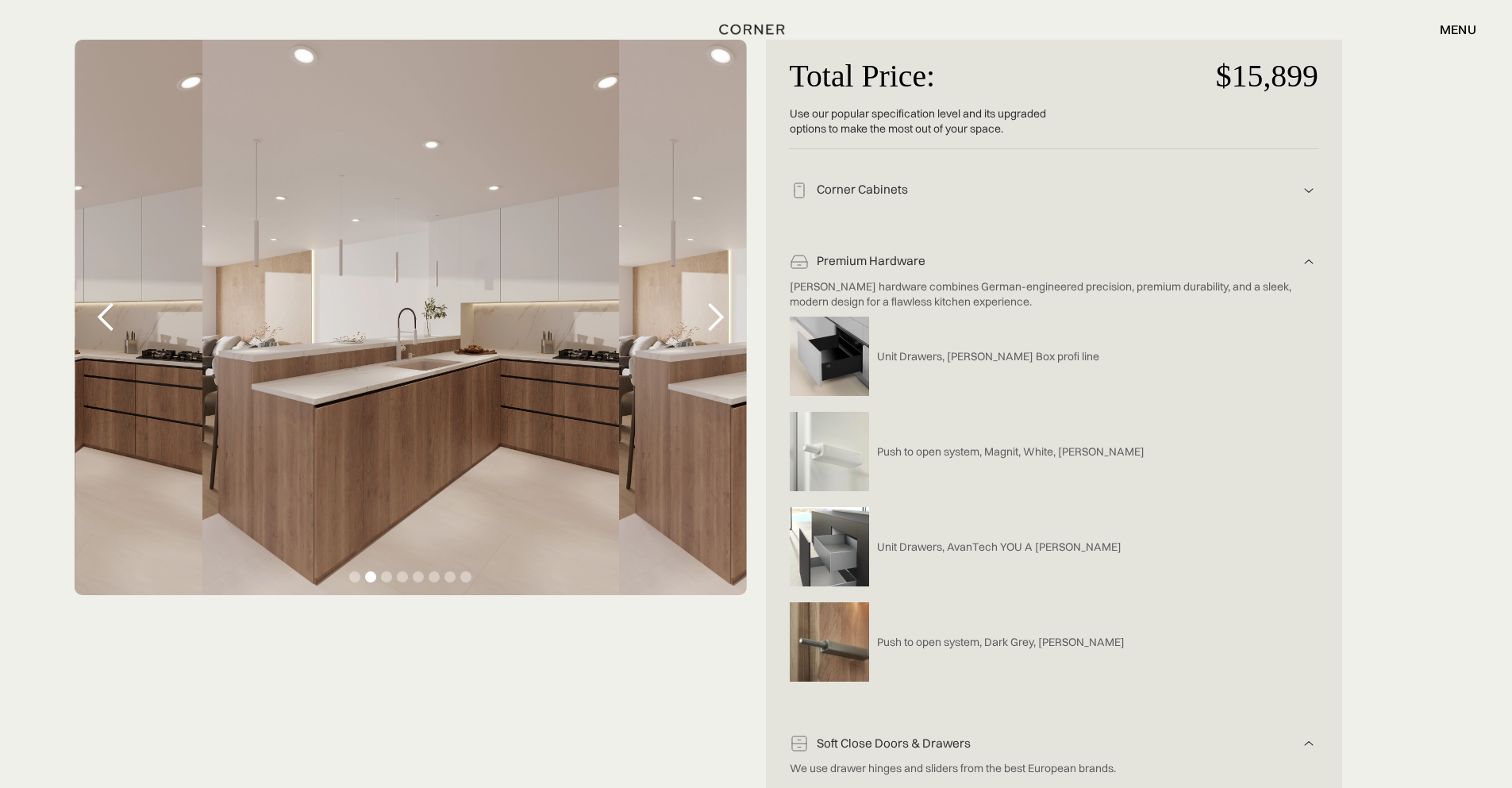
click at [713, 324] on div "next slide" at bounding box center [715, 318] width 32 height 32
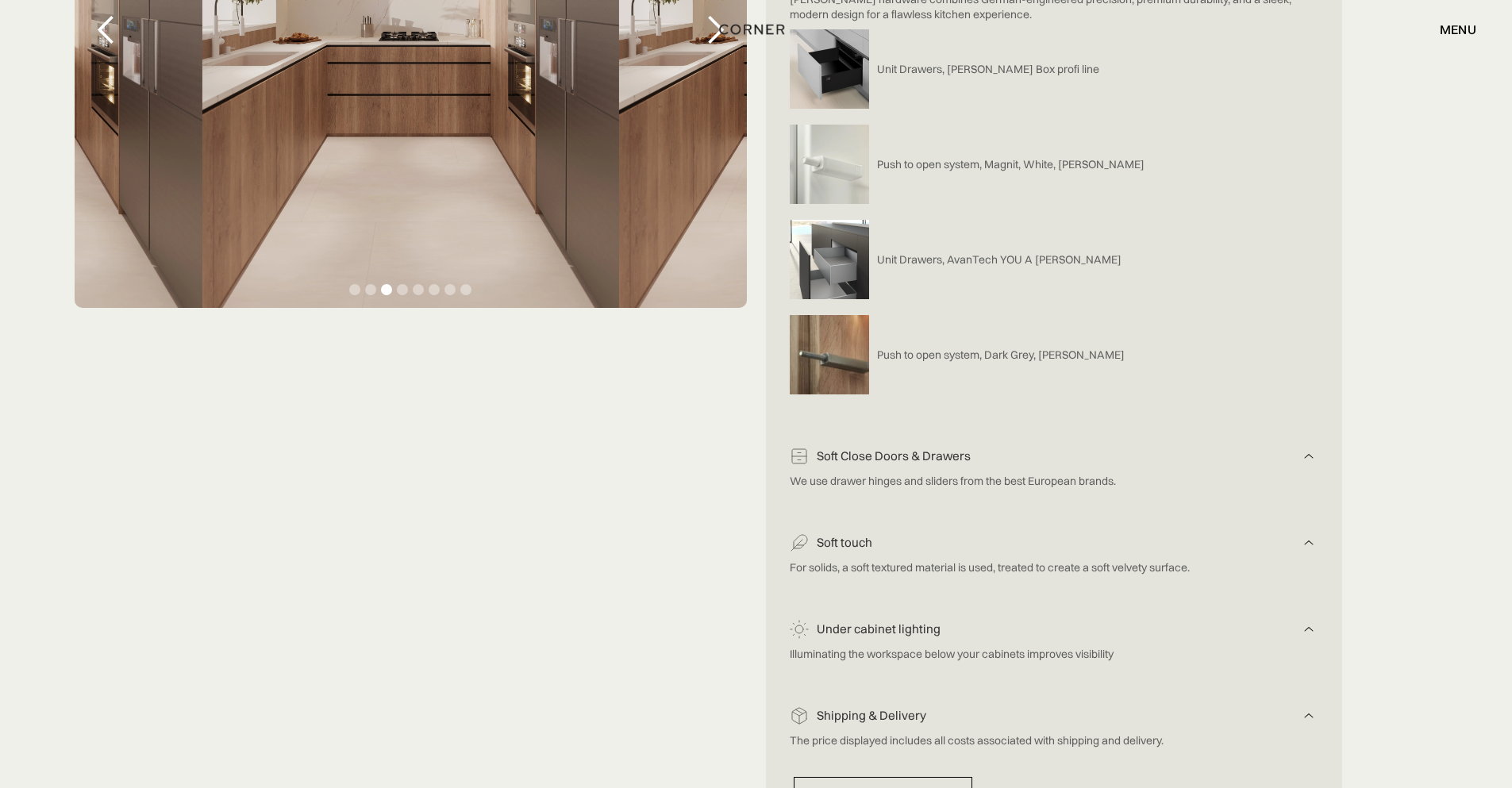
scroll to position [1047, 0]
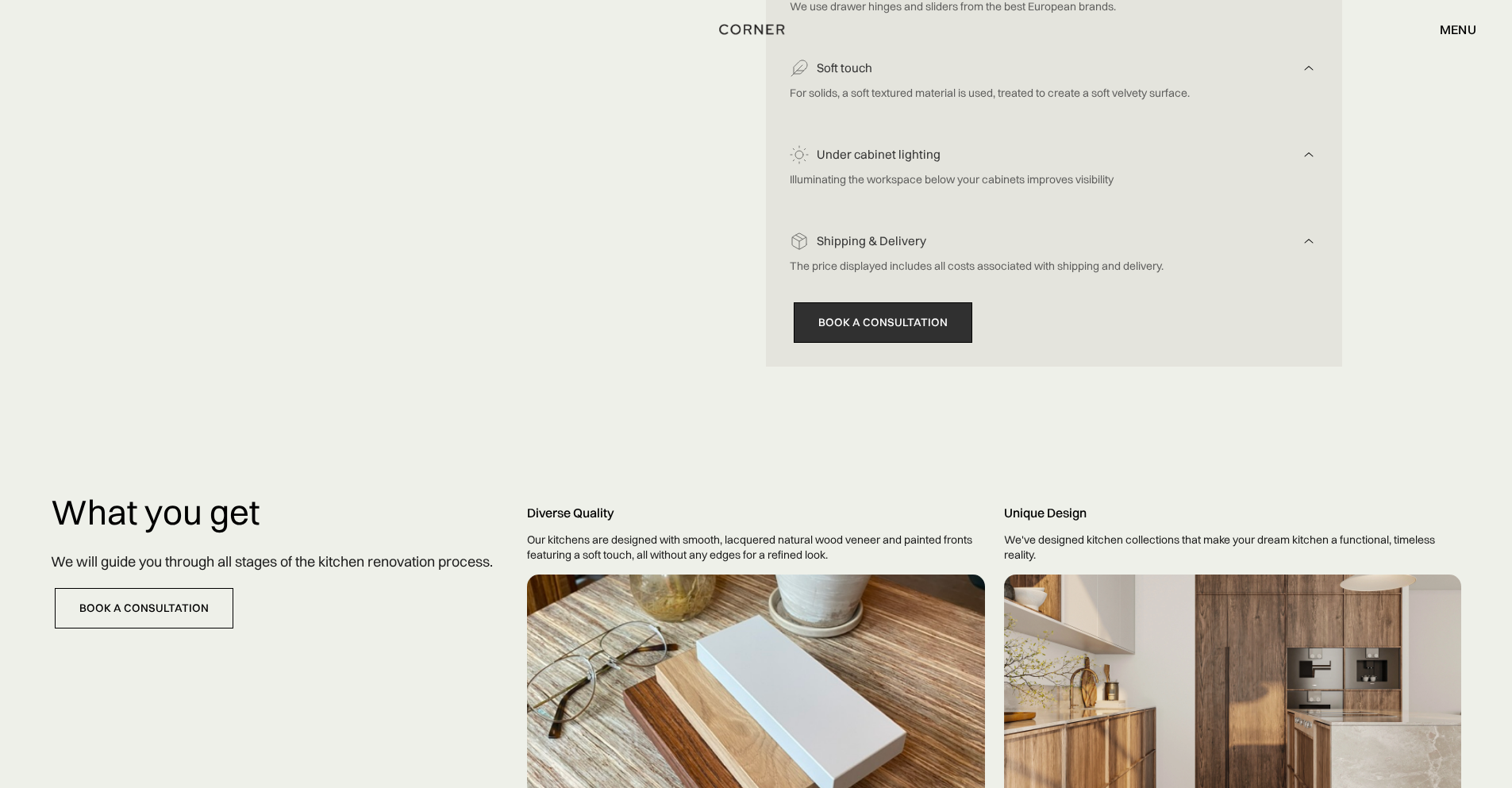
click at [913, 329] on link "Book a consultation" at bounding box center [883, 322] width 178 height 41
